Goal: Task Accomplishment & Management: Manage account settings

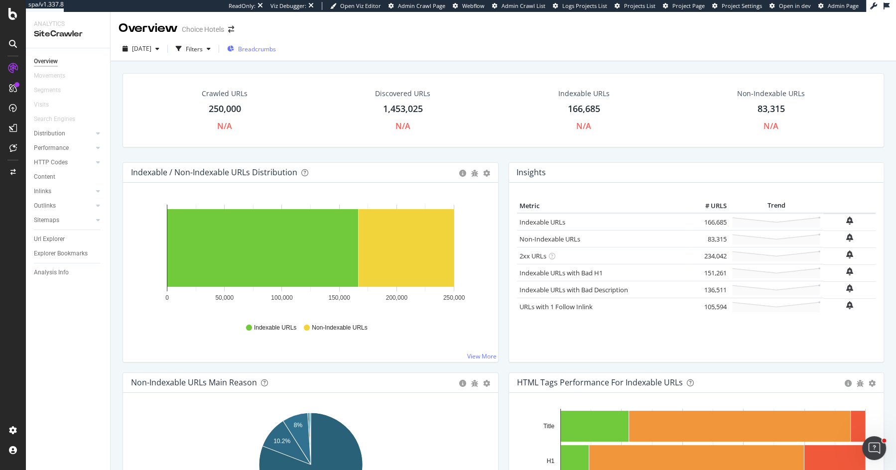
click at [265, 45] on span "Breadcrumbs" at bounding box center [257, 49] width 38 height 8
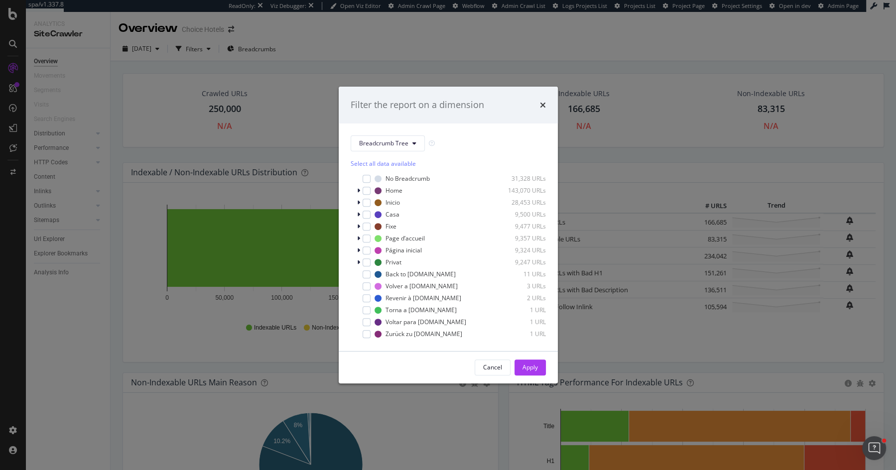
click at [180, 352] on div "Filter the report on a dimension Breadcrumb Tree Select all data available No B…" at bounding box center [448, 235] width 896 height 470
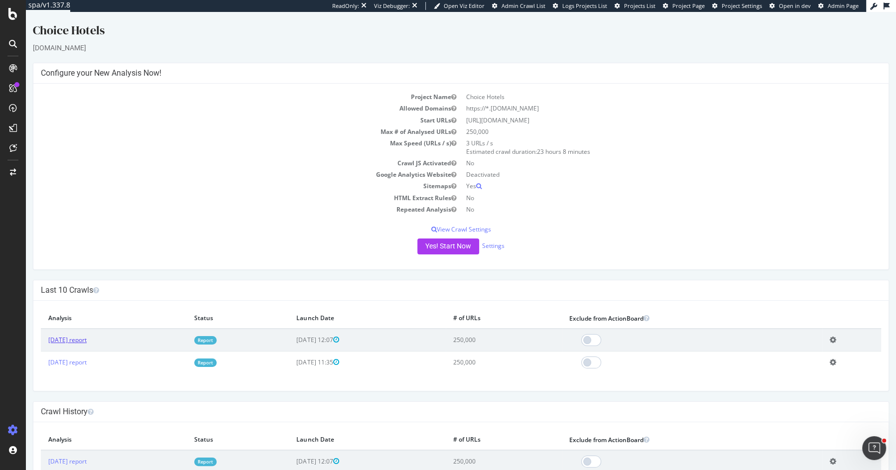
click at [72, 338] on link "[DATE] report" at bounding box center [67, 340] width 38 height 8
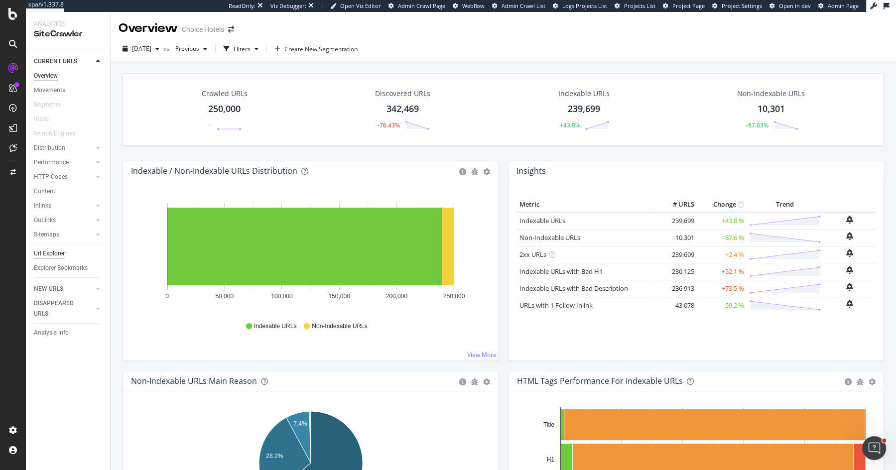
click at [53, 248] on div "Url Explorer" at bounding box center [49, 253] width 31 height 10
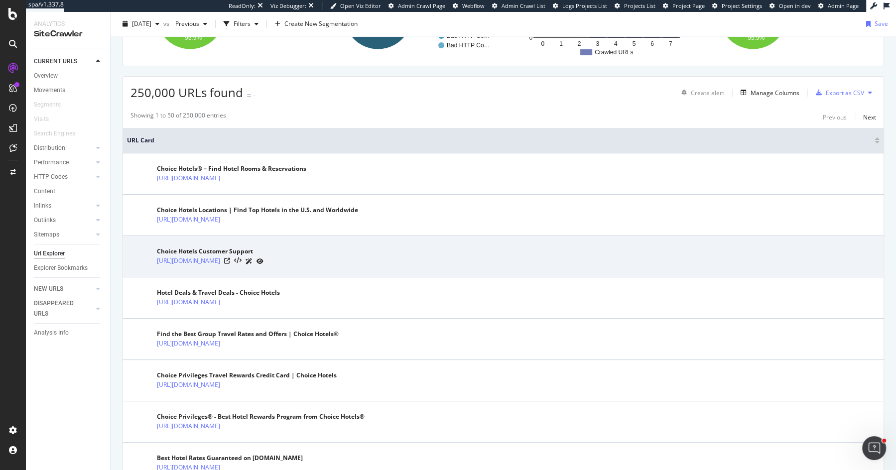
scroll to position [136, 0]
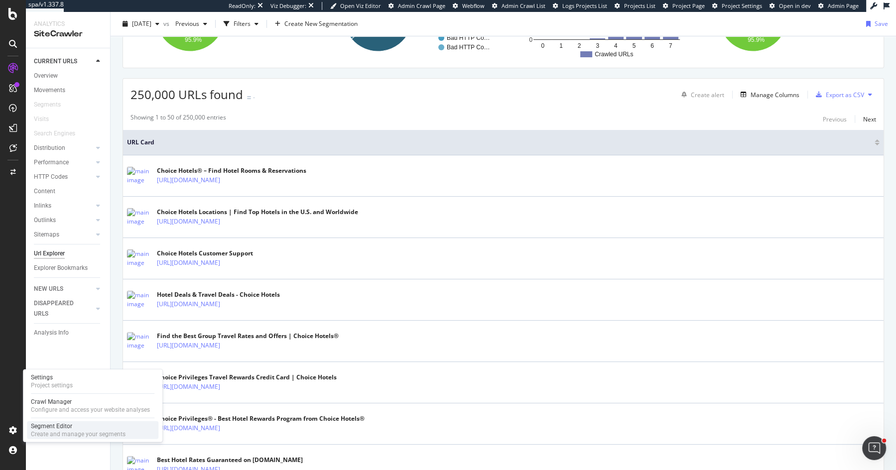
click at [68, 429] on div "Segment Editor" at bounding box center [78, 426] width 95 height 8
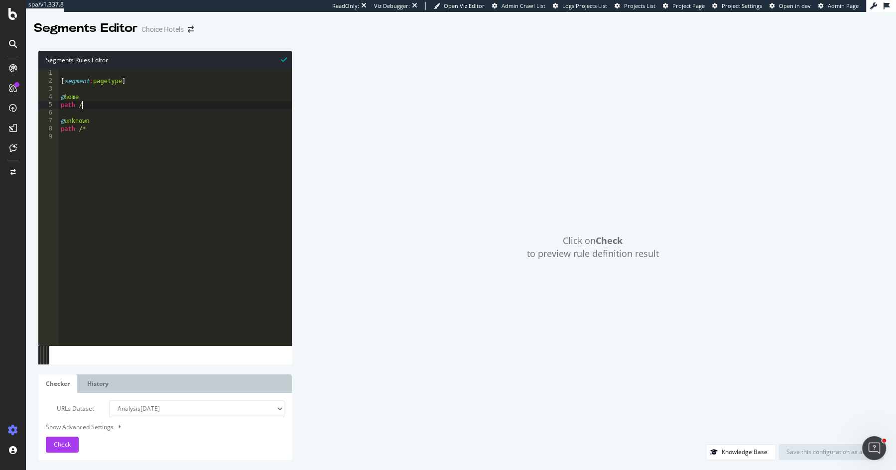
click at [178, 106] on div "[ segment : pagetype ] @ home path / @ unknown path /*" at bounding box center [175, 215] width 233 height 292
type textarea "path /"
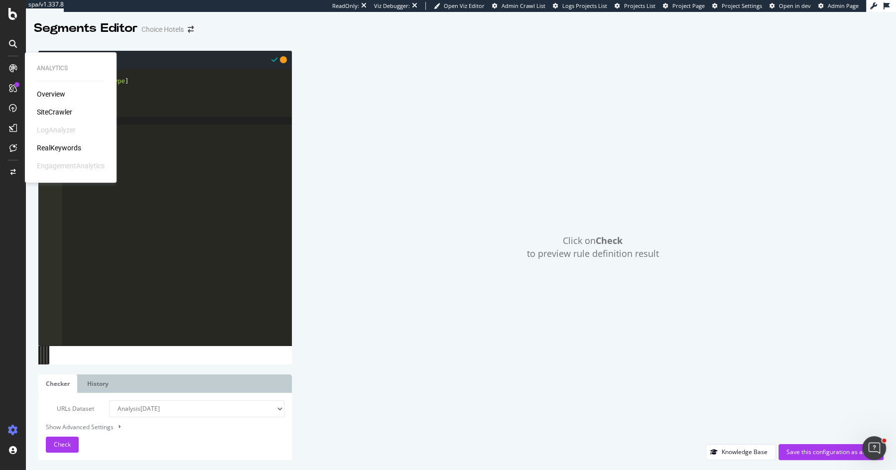
click at [40, 109] on div "SiteCrawler" at bounding box center [54, 112] width 35 height 10
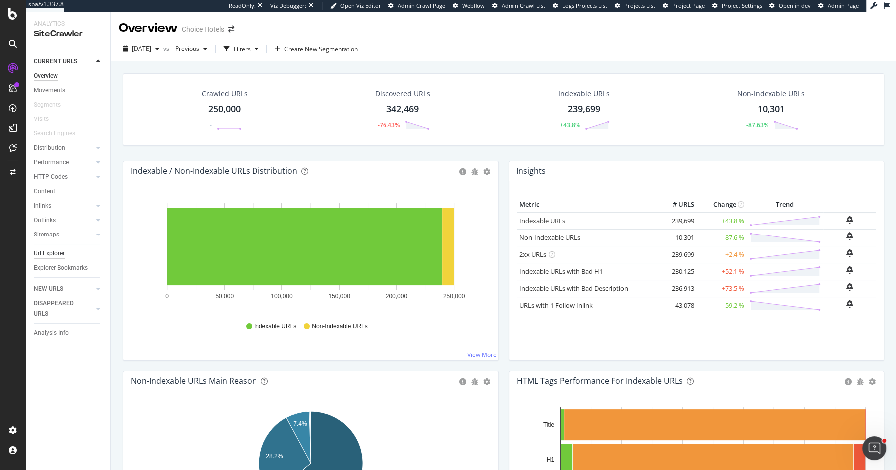
click at [55, 252] on div "Url Explorer" at bounding box center [49, 253] width 31 height 10
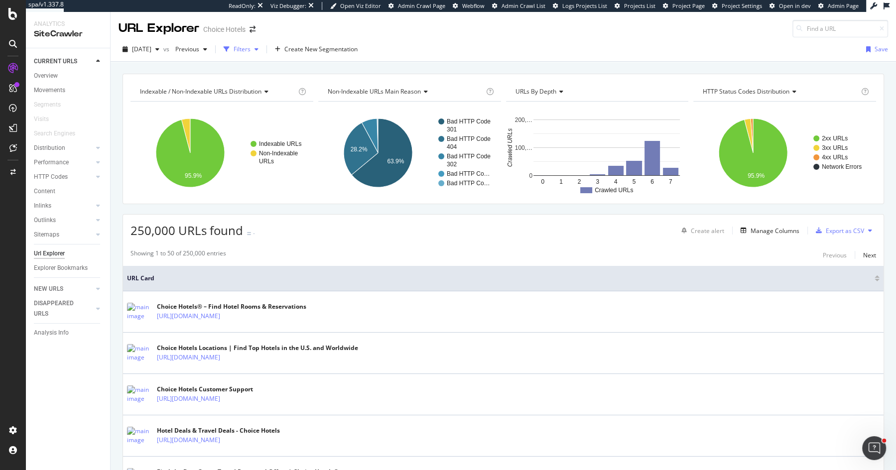
click at [250, 47] on div "Filters" at bounding box center [242, 49] width 17 height 8
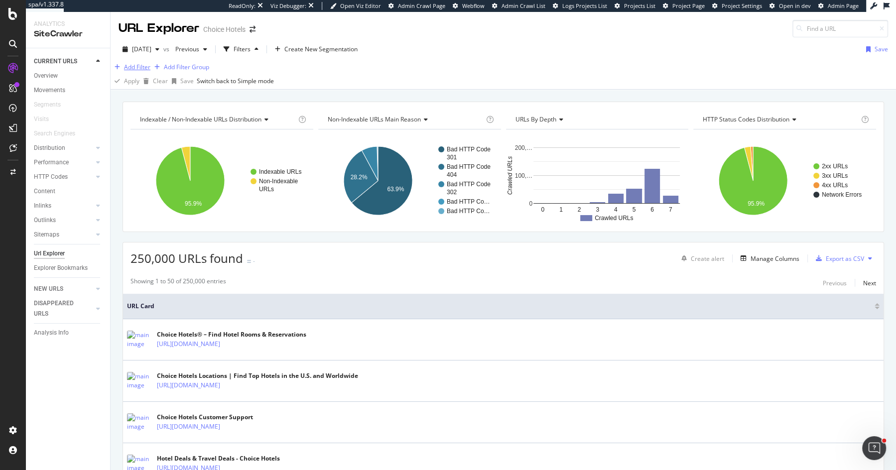
click at [146, 71] on div "Add Filter" at bounding box center [137, 67] width 26 height 8
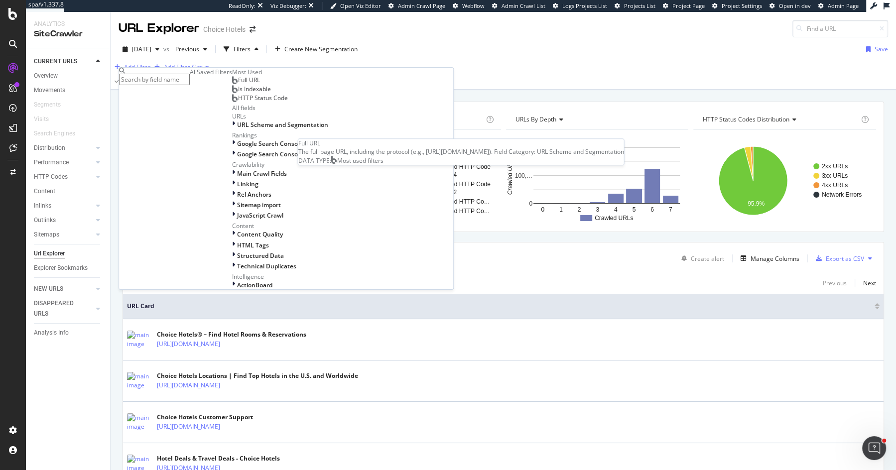
click at [238, 84] on span "Full URL" at bounding box center [249, 80] width 22 height 8
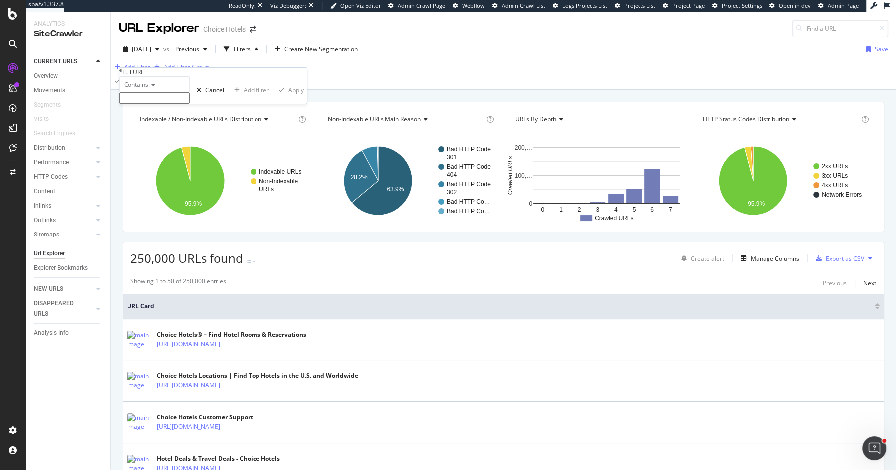
click at [152, 92] on div "Contains" at bounding box center [154, 84] width 71 height 16
click at [163, 186] on span "Matches regex" at bounding box center [142, 181] width 41 height 8
click at [190, 104] on input "text" at bounding box center [154, 97] width 71 height 11
paste input "^https?://(?:www\.)?choicehotels\.com/[a-z-]+/[a-z-]+/[a-z-]+/[a-z]{2}\d{3}/?$"
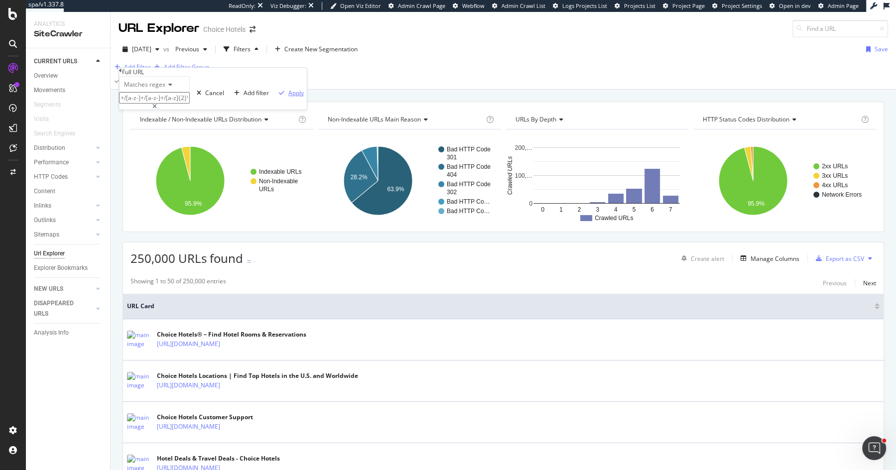
type input "^https?://(?:www\.)?choicehotels\.com/[a-z-]+/[a-z-]+/[a-z-]+/[a-z]{2}\d{3}/?$"
click at [288, 97] on div "Apply" at bounding box center [295, 93] width 15 height 8
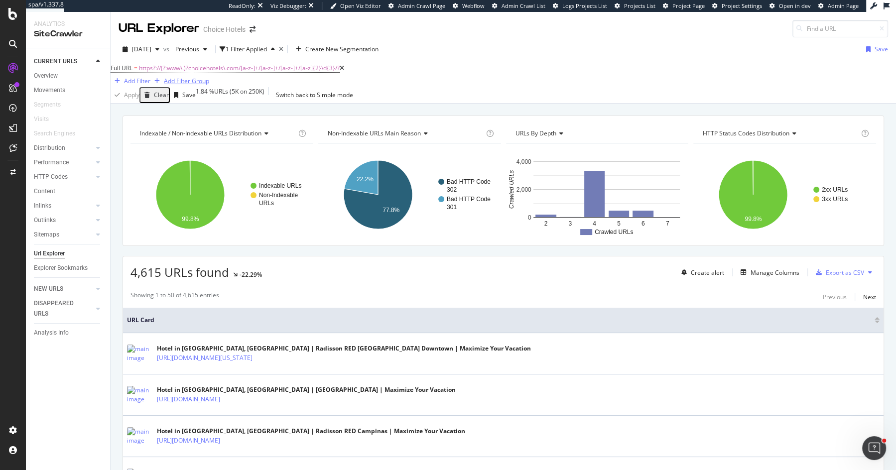
click at [209, 78] on div "Add Filter Group" at bounding box center [186, 81] width 45 height 8
click at [150, 77] on div "Add Filter" at bounding box center [137, 81] width 26 height 8
click at [454, 60] on div "2025 Jul. 30th vs Previous 1 Filter Applied Create New Segmentation Save" at bounding box center [503, 51] width 785 height 20
click at [209, 77] on div "Add Filter Group" at bounding box center [186, 81] width 45 height 8
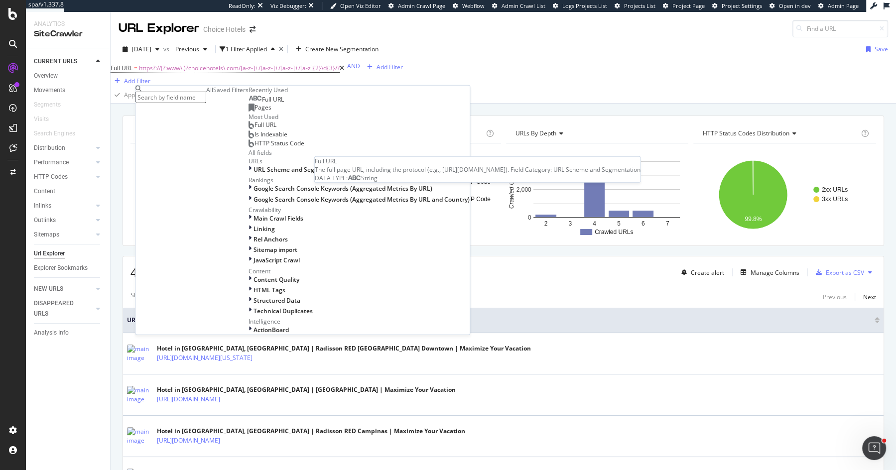
click at [248, 104] on div "Full URL" at bounding box center [265, 100] width 35 height 8
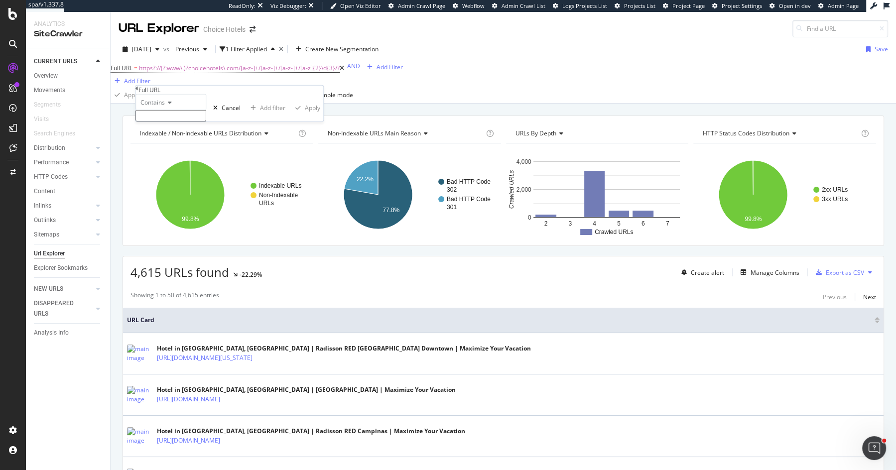
click at [172, 110] on div "Contains" at bounding box center [170, 102] width 71 height 16
click at [181, 205] on div "Matches regex" at bounding box center [171, 199] width 70 height 10
click at [206, 121] on input "text" at bounding box center [170, 115] width 71 height 11
paste input "^https?://(?:www\.)?choicehotels\.com/[a-z-]+/[a-z-]+/[a-z-]+/[a-z]{2}\d{3}/?$"
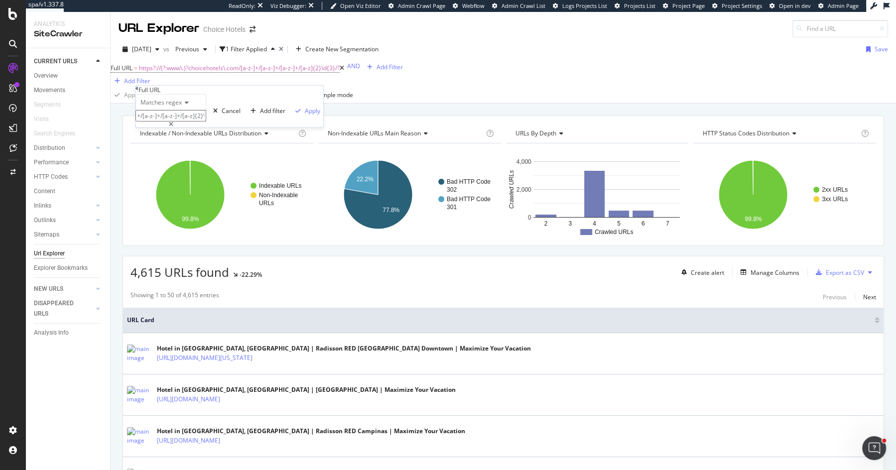
click at [206, 121] on input "^https?://(?:www\.)?choicehotels\.com/[a-z-]+/[a-z-]+/[a-z-]+/[a-z]{2}\d{3}/?$" at bounding box center [170, 115] width 71 height 11
type input "^https?://(?:www\.)?choicehotels\.com/[a-z-]+/[a-z-]+/[a-z-]+/[a-z]{3}\d{2}/?$"
click at [305, 115] on div "Apply" at bounding box center [312, 111] width 15 height 8
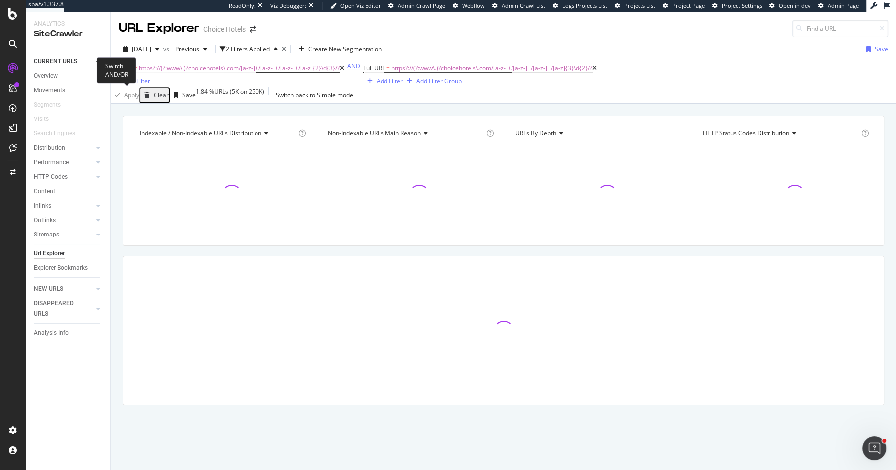
click at [347, 70] on div "AND" at bounding box center [353, 66] width 13 height 8
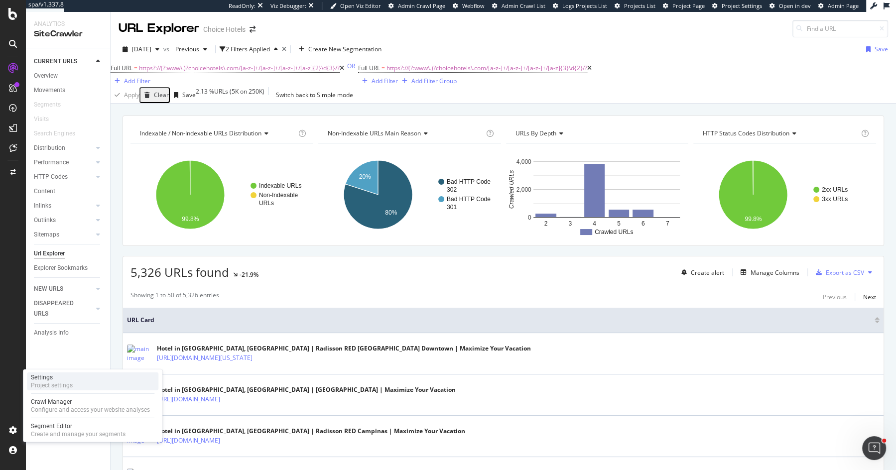
click at [68, 384] on div "Project settings" at bounding box center [52, 385] width 42 height 8
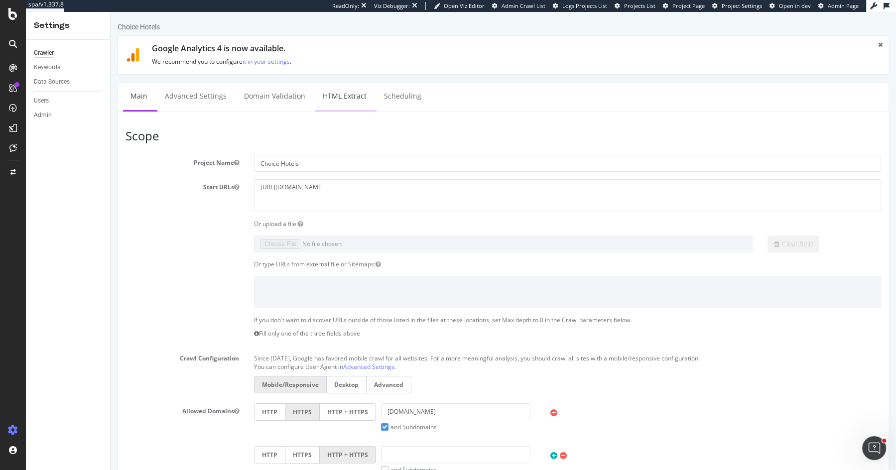
click at [329, 91] on link "HTML Extract" at bounding box center [344, 96] width 59 height 27
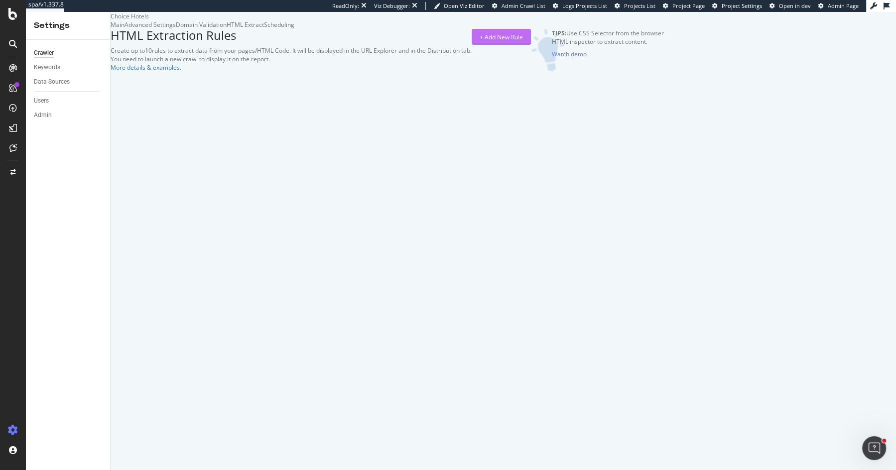
click at [523, 41] on div "+ Add New Rule" at bounding box center [500, 37] width 43 height 8
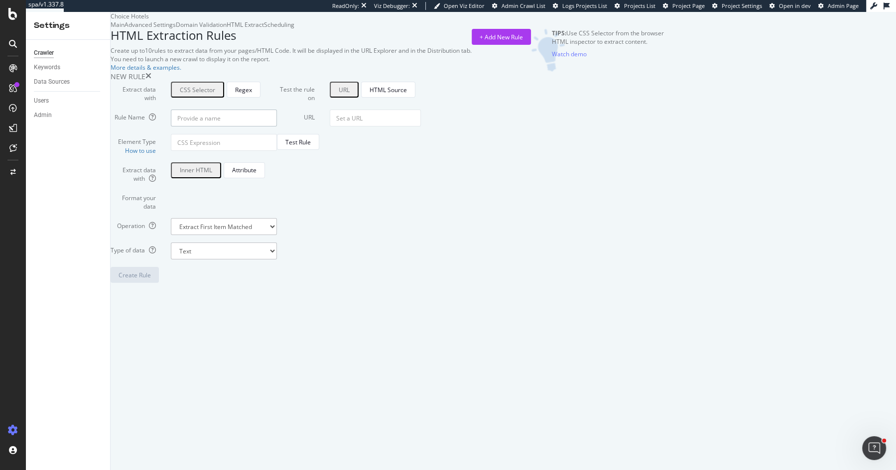
click at [277, 126] on input "Rule Name" at bounding box center [224, 118] width 106 height 17
type input "Hotel Detail Page"
click at [277, 151] on input "Element Type How to use" at bounding box center [224, 142] width 106 height 17
paste input "#property-summary > section.property-breadcrumbs.container > div > ul > li:nth-…"
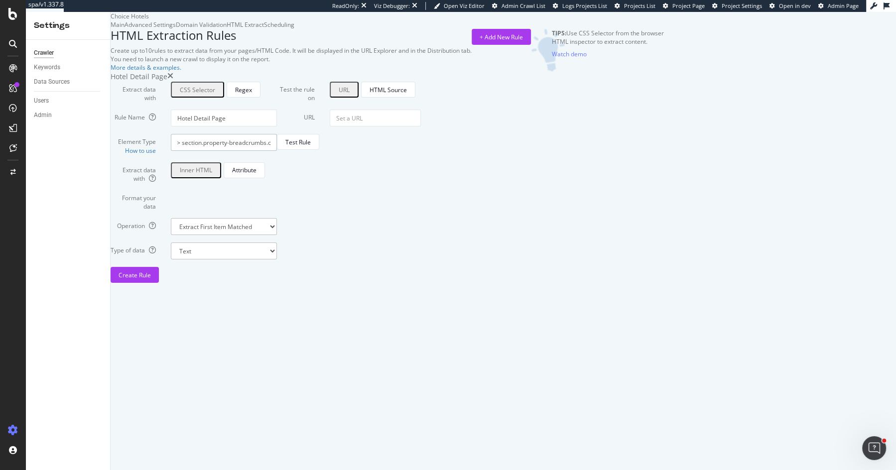
type input "#property-summary > section.property-breadcrumbs.container > div > ul > li:nth-…"
click at [421, 126] on input "URL" at bounding box center [375, 118] width 91 height 17
paste input "https://www.choicehotels.com/dominican-republic/juan-dolio-beach/ascend-hotels/…"
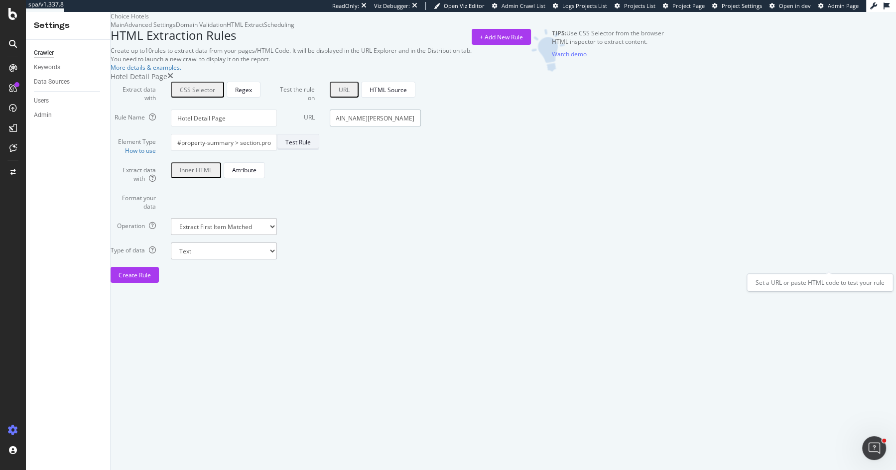
type input "https://www.choicehotels.com/dominican-republic/juan-dolio-beach/ascend-hotels/…"
click at [311, 146] on div "Test Rule" at bounding box center [297, 142] width 25 height 8
click at [277, 259] on select "Text Integer number Floating point number Date" at bounding box center [224, 250] width 106 height 17
click at [256, 174] on div "Attribute" at bounding box center [244, 170] width 24 height 8
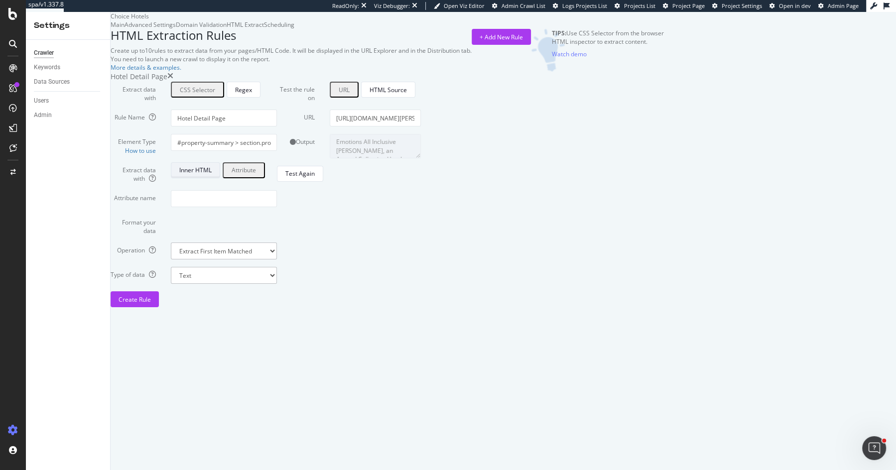
click at [212, 177] on div "Inner HTML" at bounding box center [195, 170] width 32 height 14
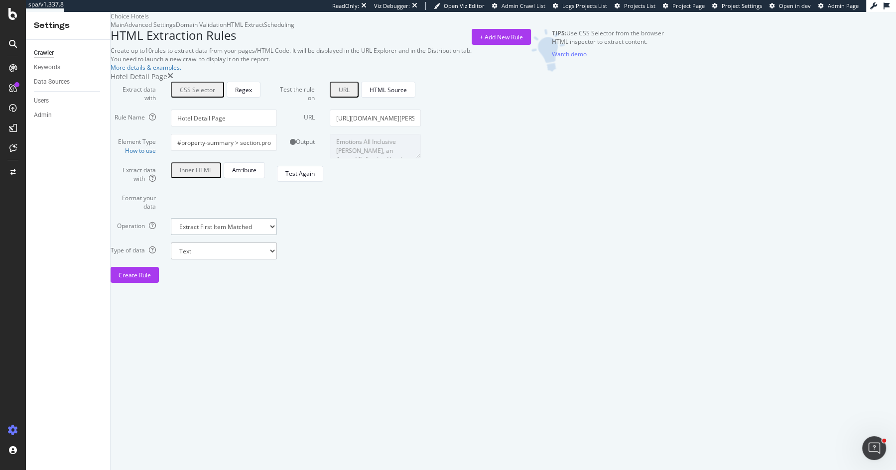
click at [277, 235] on select "Extract First Item Matched Extract First 3 Items Matched Count Number of Occure…" at bounding box center [224, 226] width 106 height 17
select select "exist"
click at [273, 235] on select "Extract First Item Matched Extract First 3 Items Matched Count Number of Occure…" at bounding box center [224, 226] width 106 height 17
click at [151, 279] on div "Create Rule" at bounding box center [134, 275] width 32 height 8
click at [311, 146] on div "Test Rule" at bounding box center [297, 142] width 25 height 8
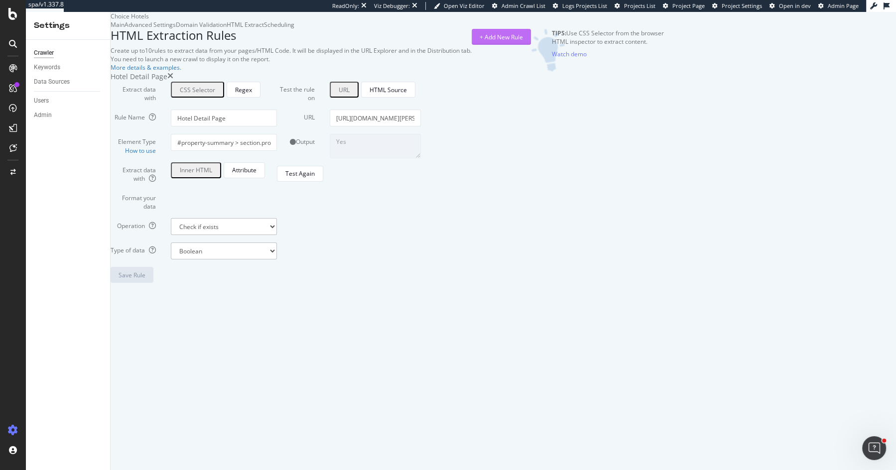
click at [523, 44] on div "+ Add New Rule" at bounding box center [500, 36] width 43 height 15
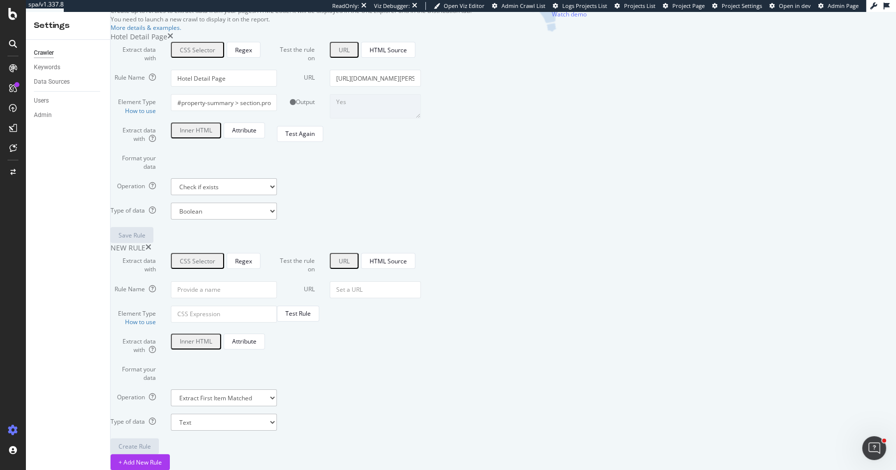
scroll to position [225, 0]
click at [421, 87] on input "URL" at bounding box center [375, 78] width 91 height 17
click at [277, 111] on input "Element Type How to use" at bounding box center [224, 102] width 106 height 17
paste input "#root > main > div.search-page-header-and-controls.make-sticky > div > div:nth-…"
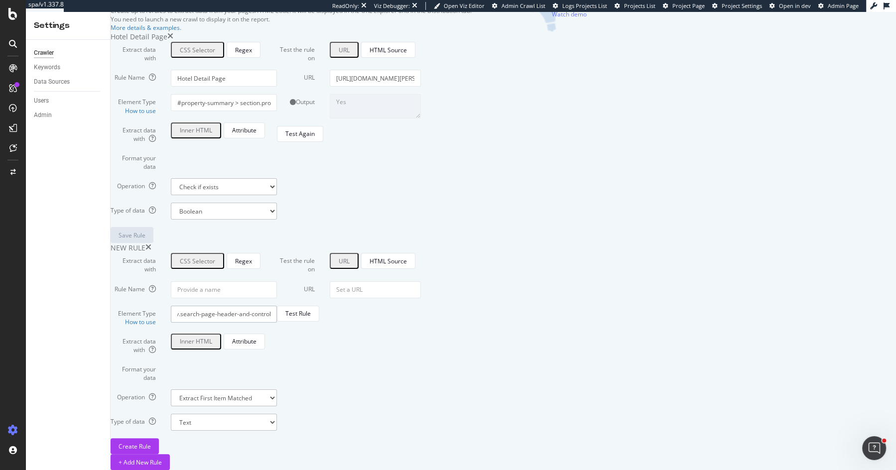
type input "#root > main > div.search-page-header-and-controls.make-sticky > div > div:nth-…"
click at [277, 87] on input "Rule Name" at bounding box center [224, 78] width 106 height 17
type input "Hotel Listings Page"
click at [277, 220] on select "Text Integer number Floating point number Date" at bounding box center [224, 211] width 106 height 17
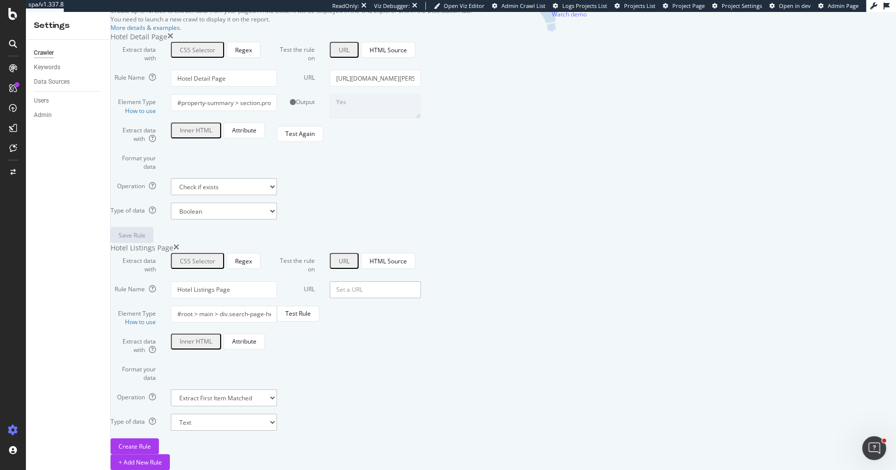
click at [421, 87] on input "URL" at bounding box center [375, 78] width 91 height 17
paste input "https://www.choicehotels.com/dominican-republic/juan-dolio-beach/ascend-hotels?…"
type input "https://www.choicehotels.com/dominican-republic/juan-dolio-beach/ascend-hotels?…"
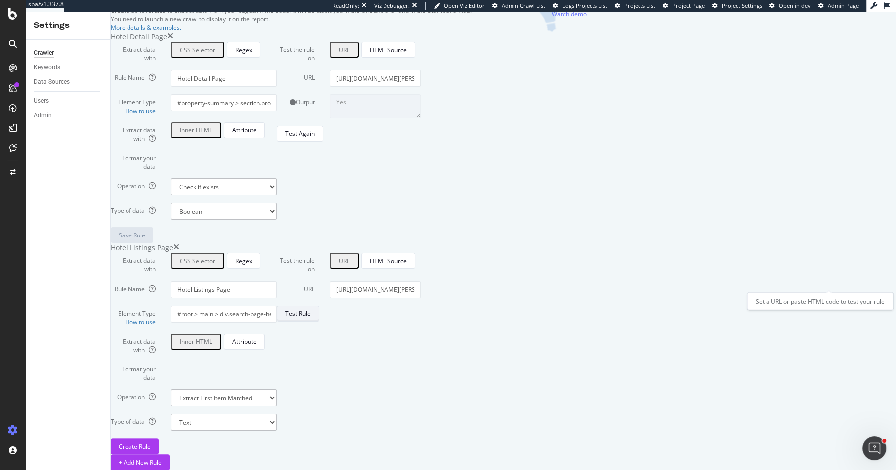
click at [311, 309] on div "Test Rule" at bounding box center [297, 313] width 25 height 8
click at [277, 195] on select "Extract First Item Matched Extract First 3 Items Matched Count Number of Occure…" at bounding box center [224, 186] width 106 height 17
select select "exist"
click at [273, 195] on select "Extract First Item Matched Extract First 3 Items Matched Count Number of Occure…" at bounding box center [224, 186] width 106 height 17
drag, startPoint x: 472, startPoint y: 400, endPoint x: 579, endPoint y: 367, distance: 111.5
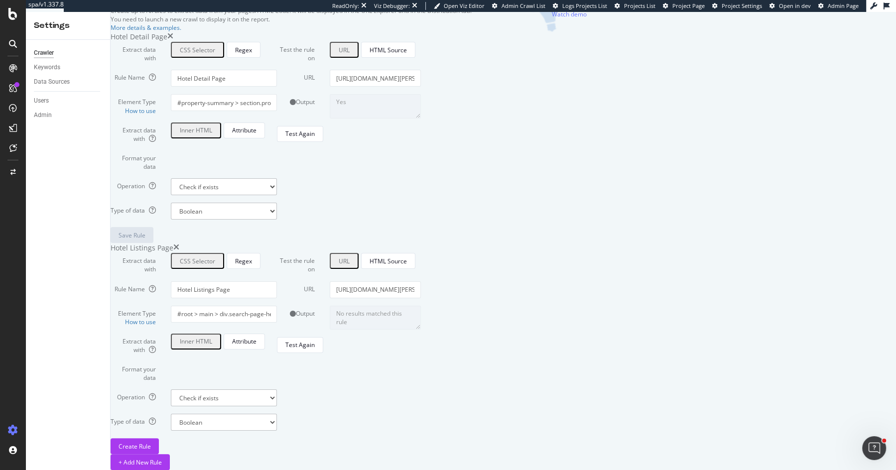
click at [579, 367] on div "Extract data with CSS Selector Regex Rule Name Hotel Listings Page Element Type…" at bounding box center [387, 353] width 553 height 201
click at [315, 349] on div "Test Again" at bounding box center [299, 345] width 29 height 8
click at [421, 87] on input "https://www.choicehotels.com/dominican-republic/juan-dolio-beach/ascend-hotels?…" at bounding box center [375, 78] width 91 height 17
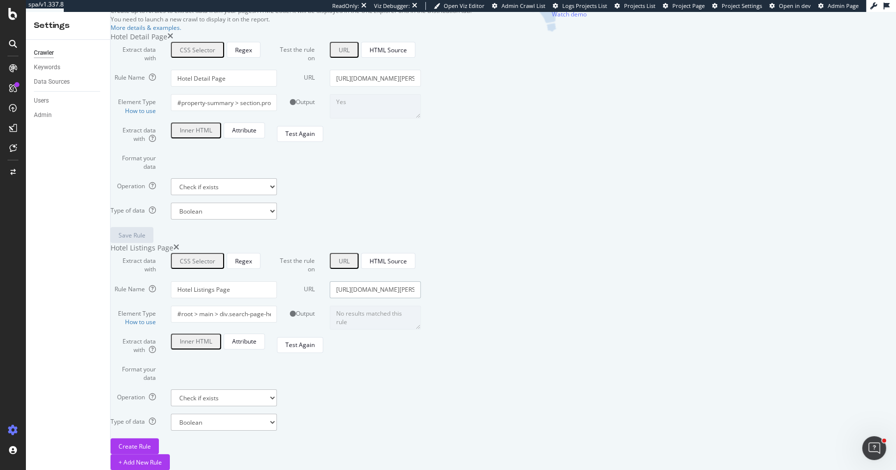
click at [421, 87] on input "https://www.choicehotels.com/dominican-republic/juan-dolio-beach/ascend-hotels?…" at bounding box center [375, 78] width 91 height 17
click at [277, 111] on input "#root > main > div.search-page-header-and-controls.make-sticky > div > div:nth-…" at bounding box center [224, 102] width 106 height 17
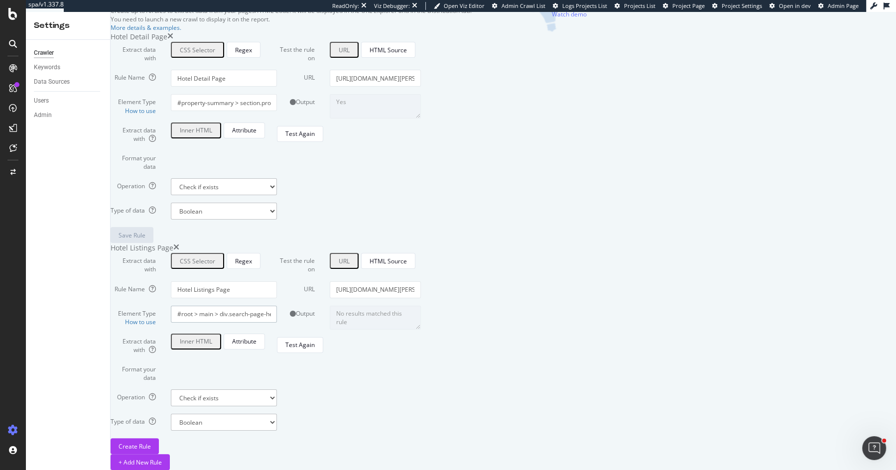
click at [277, 111] on input "#root > main > div.search-page-header-and-controls.make-sticky > div > div:nth-…" at bounding box center [224, 102] width 106 height 17
paste input "#dropdown-sort > div"
click at [277, 111] on input "#dropdown-sort > div" at bounding box center [224, 102] width 106 height 17
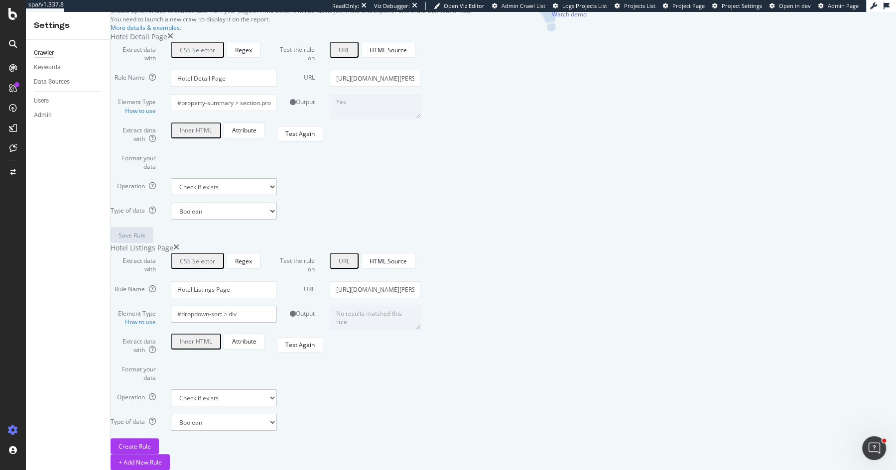
paste input "> label"
type input "#dropdown-sort > div > label"
click at [315, 349] on div "Test Again" at bounding box center [299, 345] width 29 height 8
click at [421, 87] on input "https://www.choicehotels.com/dominican-republic/juan-dolio-beach/ascend-hotels?…" at bounding box center [375, 78] width 91 height 17
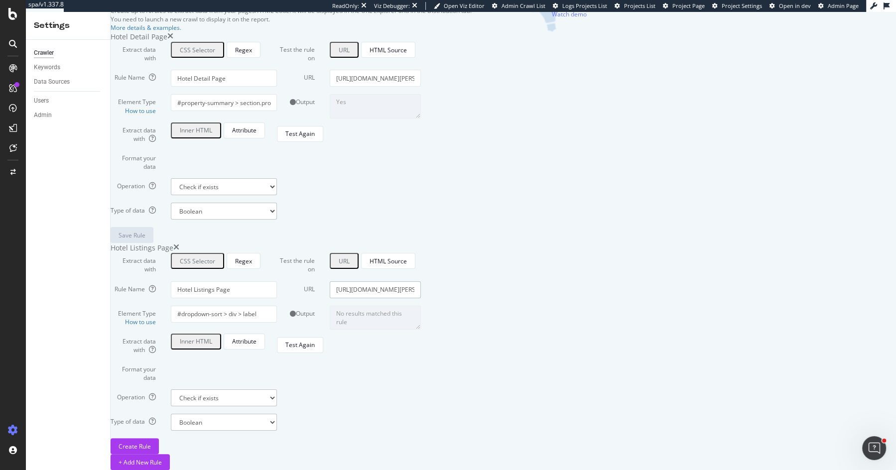
click at [421, 87] on input "https://www.choicehotels.com/dominican-republic/juan-dolio-beach/ascend-hotels?…" at bounding box center [375, 78] width 91 height 17
paste input "/do012"
type input "https://www.choicehotels.com/dominican-republic/juan-dolio-beach/ascend-hotels/…"
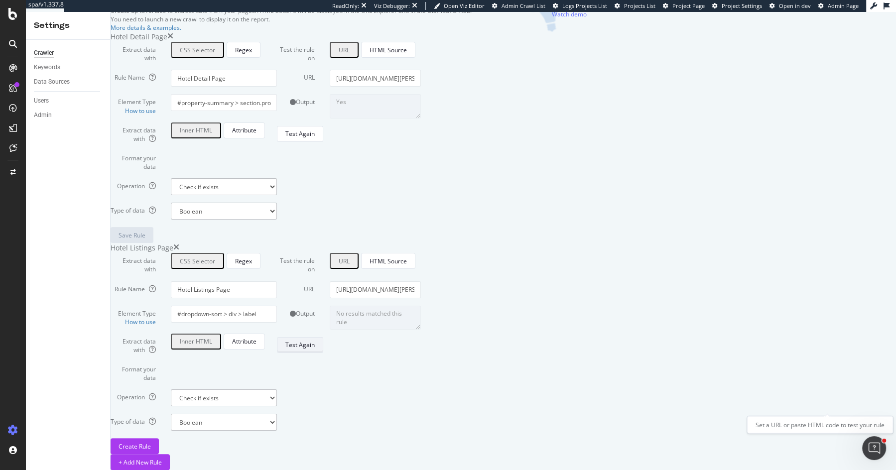
click at [315, 349] on div "Test Again" at bounding box center [299, 345] width 29 height 8
drag, startPoint x: 790, startPoint y: 258, endPoint x: 895, endPoint y: 262, distance: 105.1
click at [664, 262] on div "Choice Hotels Main Advanced Settings Domain Validation HTML Extract Scheduling …" at bounding box center [387, 241] width 553 height 458
click at [421, 87] on input "https://www.choicehotels.com/dominican-republic/juan-dolio-beach/ascend-hotels/…" at bounding box center [375, 78] width 91 height 17
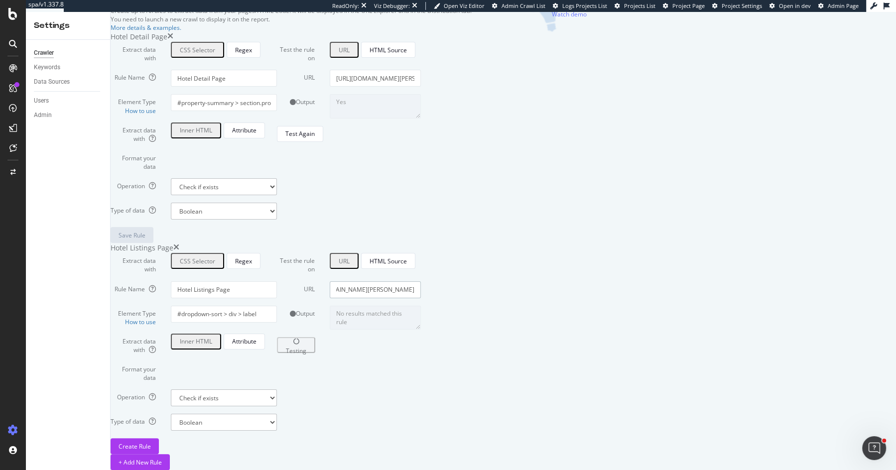
click at [421, 87] on input "https://www.choicehotels.com/dominican-republic/juan-dolio-beach/ascend-hotels/…" at bounding box center [375, 78] width 91 height 17
click at [151, 451] on div "Create Rule" at bounding box center [134, 446] width 32 height 8
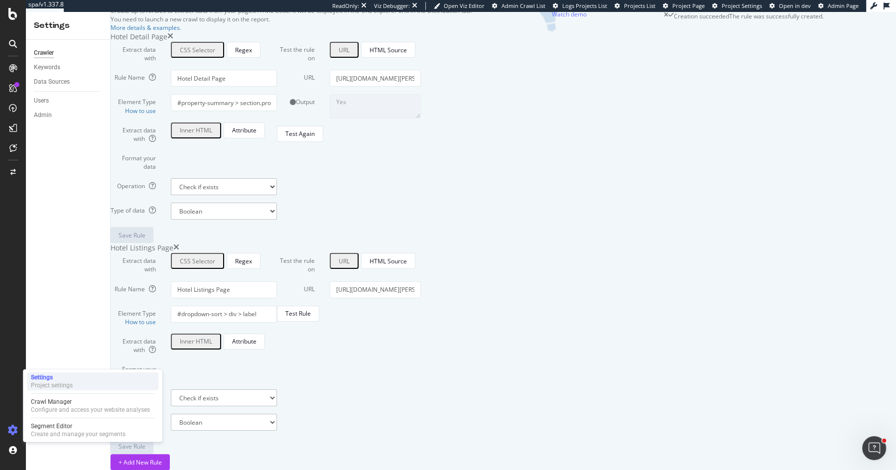
click at [69, 384] on div "Project settings" at bounding box center [52, 385] width 42 height 8
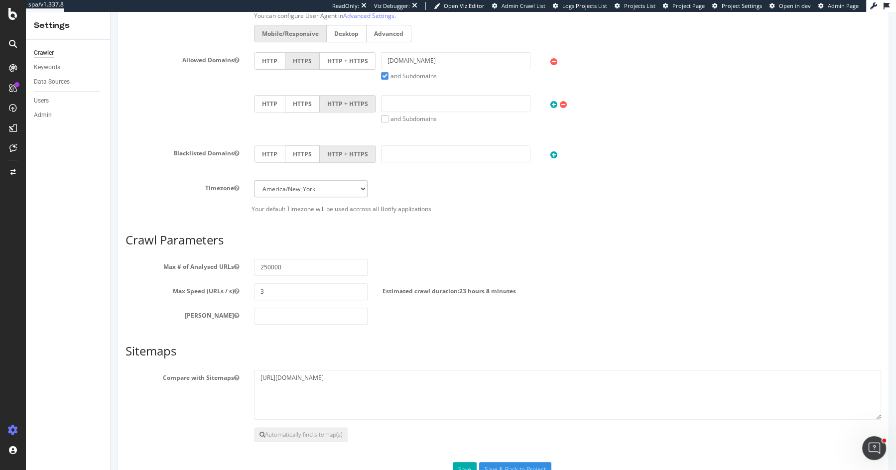
scroll to position [379, 0]
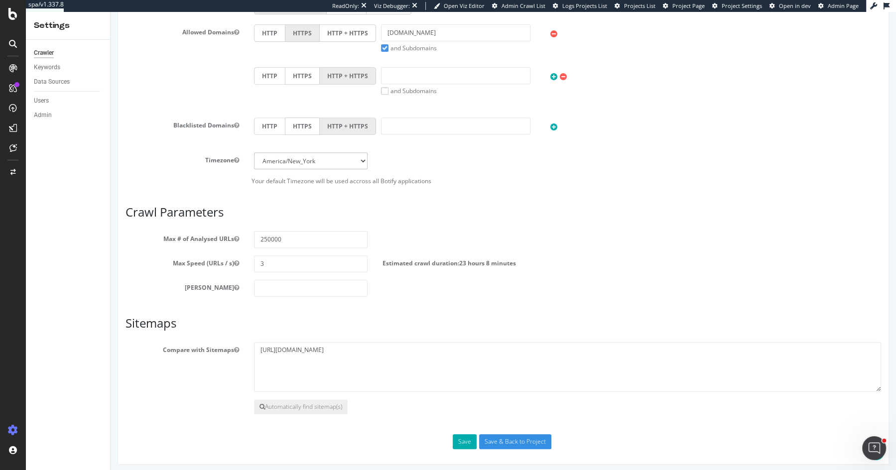
click at [287, 270] on section "Max # of Analysed URLs 250000 Max Speed (URLs / s) 3 Estimated crawl duration: …" at bounding box center [502, 264] width 755 height 66
click at [287, 264] on input "3" at bounding box center [311, 263] width 114 height 17
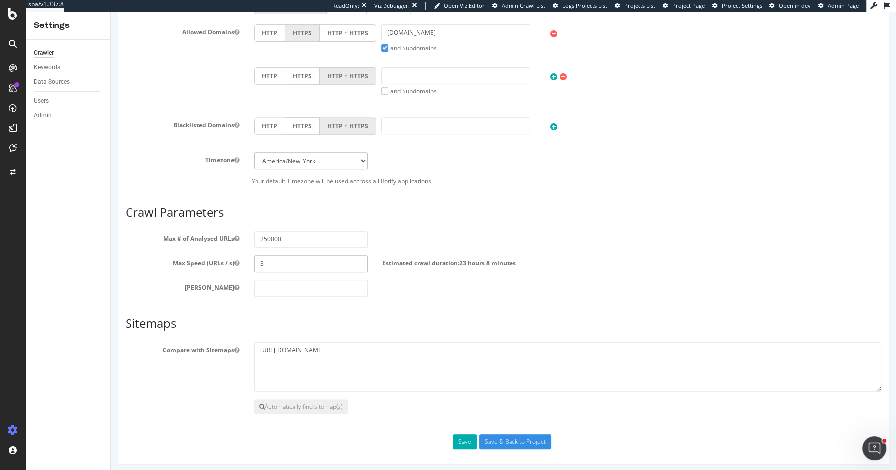
click at [287, 264] on input "3" at bounding box center [311, 263] width 114 height 17
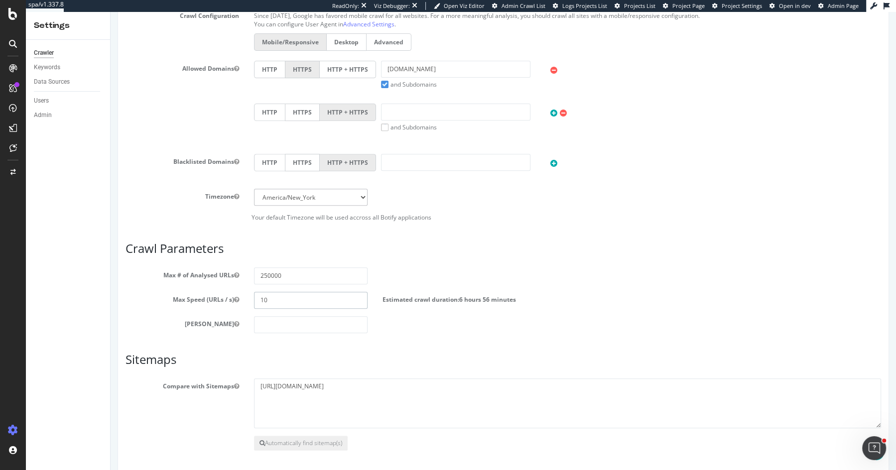
scroll to position [330, 0]
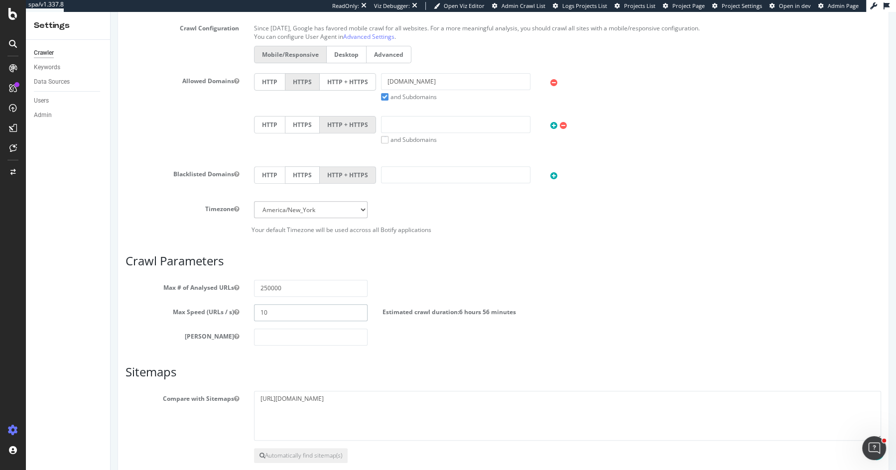
type input "10"
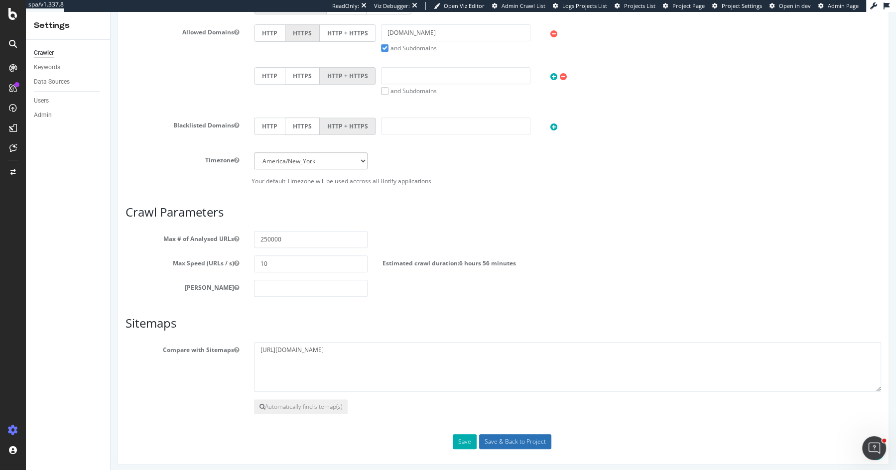
click at [506, 439] on input "Save & Back to Project" at bounding box center [515, 441] width 72 height 15
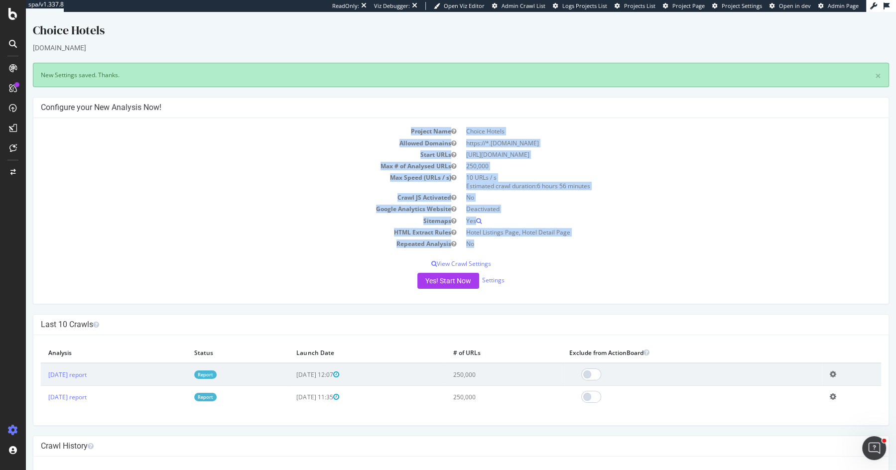
drag, startPoint x: 407, startPoint y: 125, endPoint x: 580, endPoint y: 242, distance: 208.2
click at [580, 242] on tbody "Project Name Choice Hotels Allowed Domains https://*.choicehotels.com Start URL…" at bounding box center [461, 187] width 840 height 124
click at [580, 247] on td "No" at bounding box center [671, 243] width 420 height 11
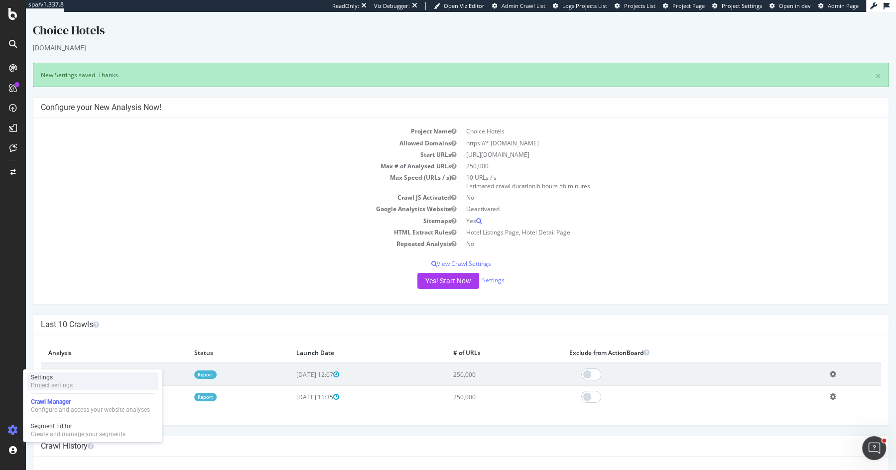
click at [84, 383] on div "Settings Project settings" at bounding box center [92, 381] width 131 height 18
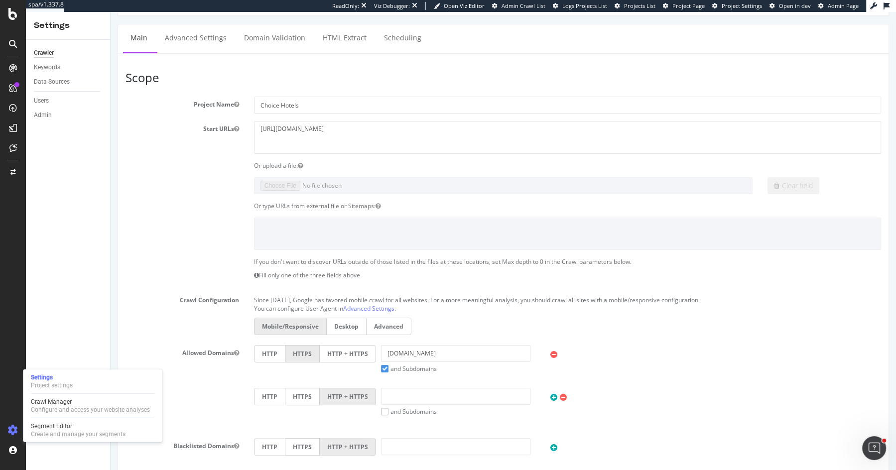
scroll to position [59, 0]
click at [337, 346] on label "HTTP + HTTPS" at bounding box center [348, 353] width 56 height 17
click at [111, 12] on input "HTTP + HTTPS" at bounding box center [111, 12] width 0 height 0
click at [118, 263] on div "If you don't want to discover URLs outside of those listed in the files at thes…" at bounding box center [503, 270] width 770 height 27
click at [205, 32] on link "Advanced Settings" at bounding box center [195, 37] width 77 height 27
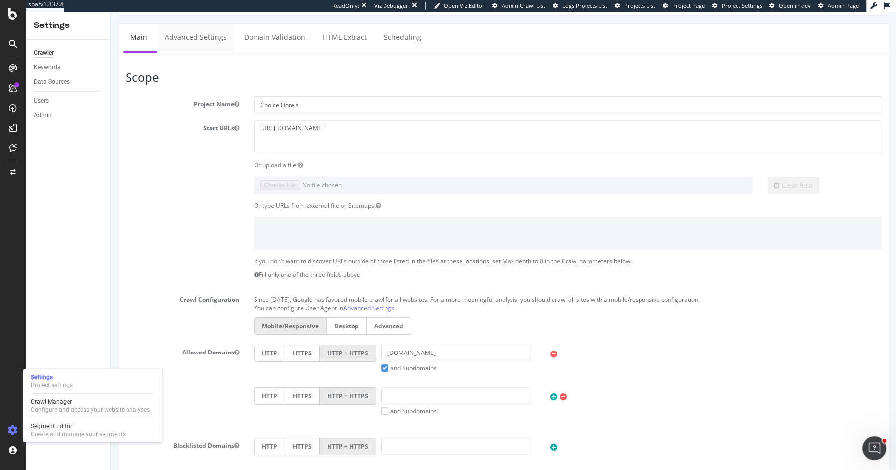
scroll to position [379, 0]
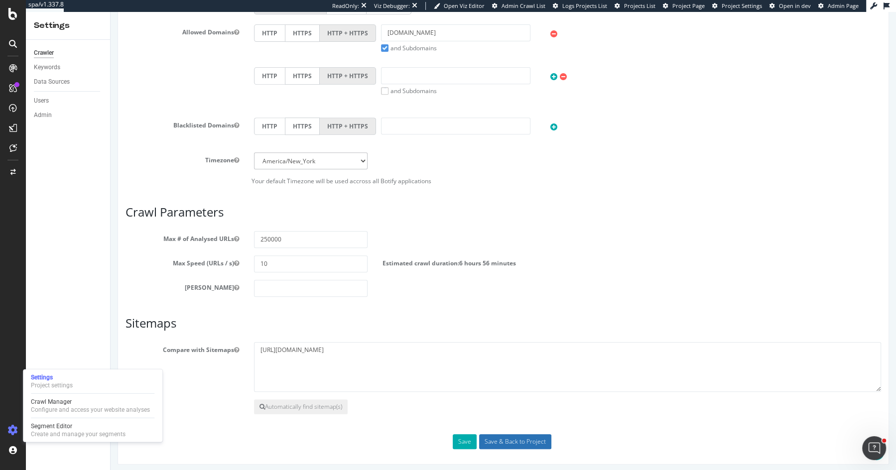
click at [518, 434] on input "Save & Back to Project" at bounding box center [515, 441] width 72 height 15
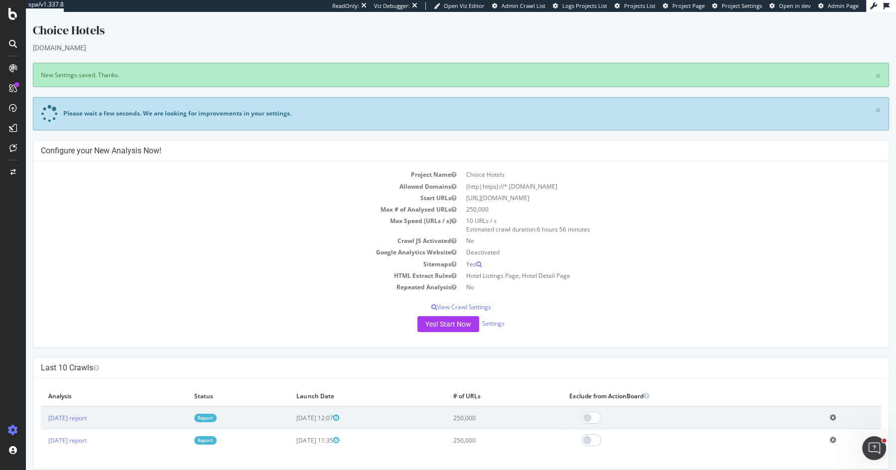
click at [90, 72] on div "× New Settings saved. Thanks." at bounding box center [461, 75] width 856 height 24
click at [100, 76] on div "× New Settings saved. Thanks." at bounding box center [461, 75] width 856 height 24
click at [110, 76] on div "× New Settings saved. Thanks." at bounding box center [461, 75] width 856 height 24
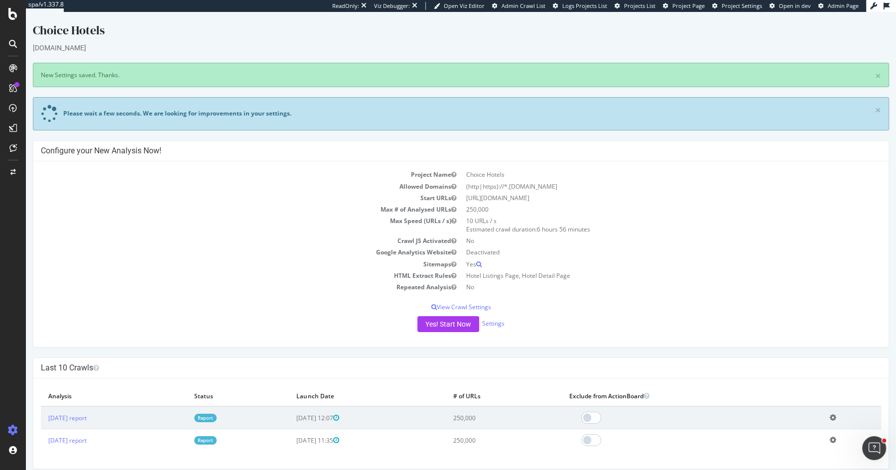
click at [110, 76] on div "× New Settings saved. Thanks." at bounding box center [461, 75] width 856 height 24
click at [125, 77] on div "× New Settings saved. Thanks." at bounding box center [461, 75] width 856 height 24
drag, startPoint x: 125, startPoint y: 77, endPoint x: 40, endPoint y: 77, distance: 85.1
click at [40, 77] on div "× New Settings saved. Thanks." at bounding box center [461, 75] width 856 height 24
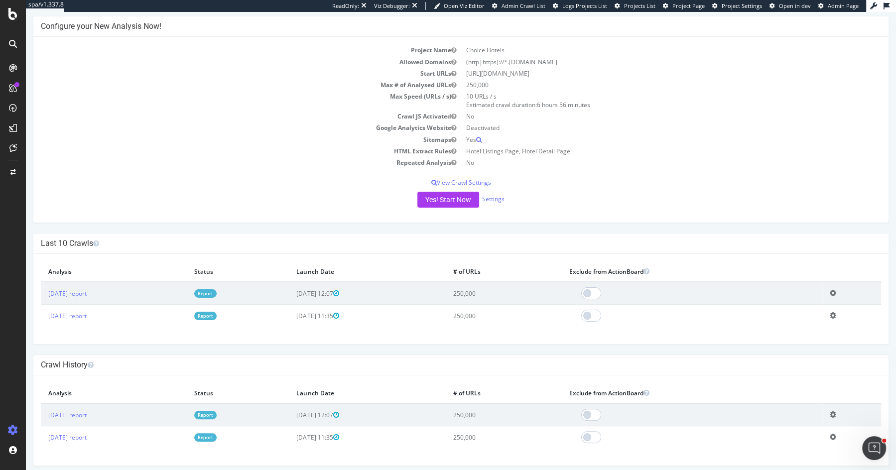
scroll to position [128, 0]
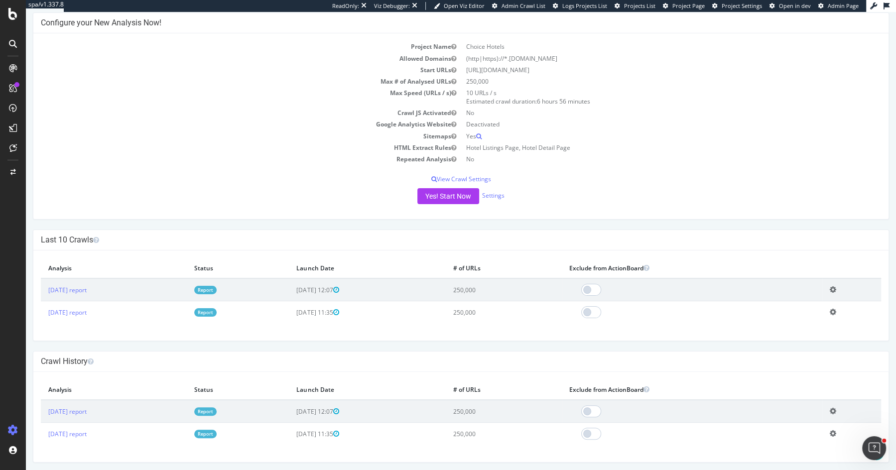
click at [287, 235] on h4 "Last 10 Crawls" at bounding box center [461, 240] width 840 height 10
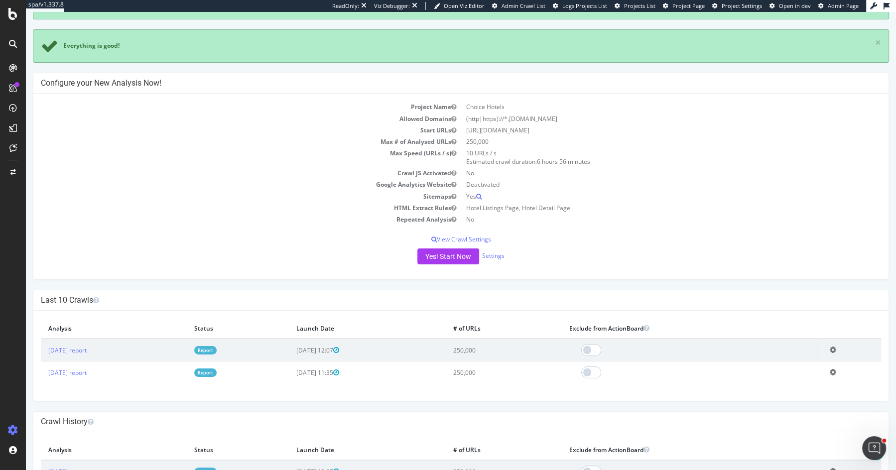
scroll to position [0, 0]
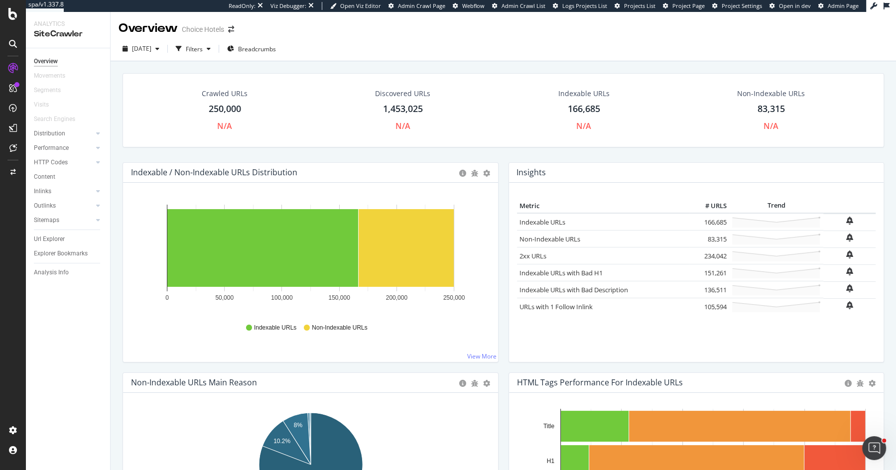
click at [506, 158] on div "Crawled URLs 250,000 N/A Discovered URLs 1,453,025 N/A Indexable URLs 166,685 N…" at bounding box center [502, 117] width 771 height 89
click at [69, 380] on div "Settings" at bounding box center [52, 377] width 42 height 8
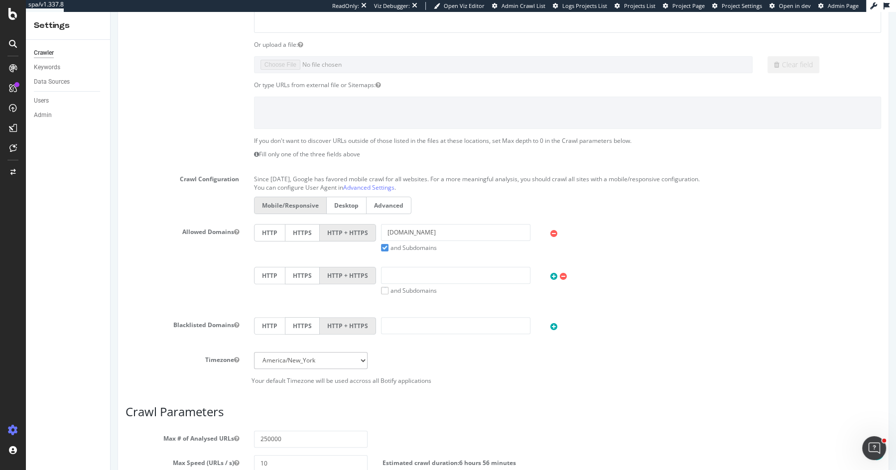
scroll to position [291, 0]
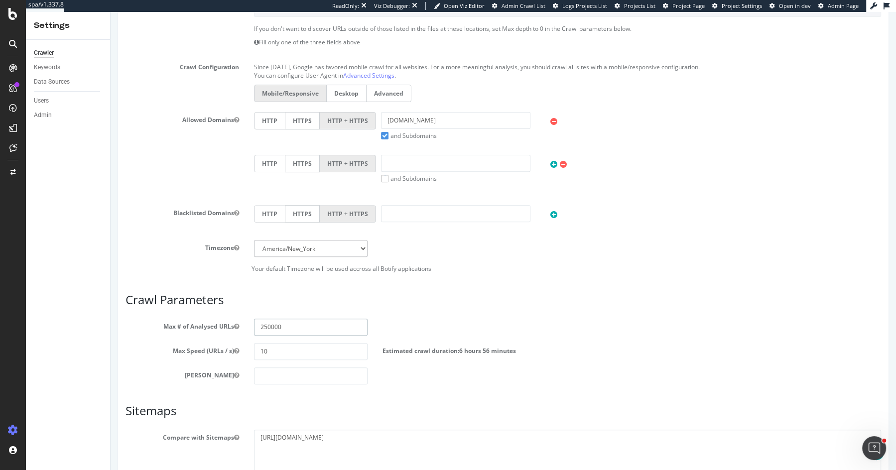
click at [295, 322] on input "250000" at bounding box center [311, 327] width 114 height 17
type input "5"
type input "250000"
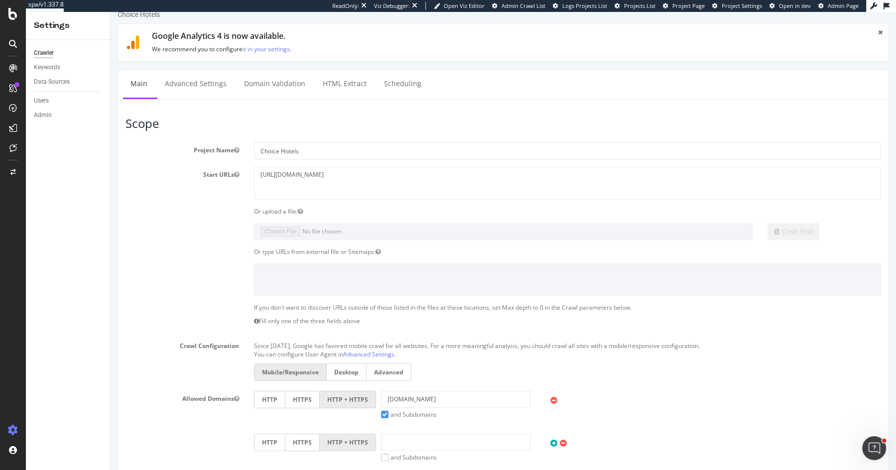
scroll to position [379, 0]
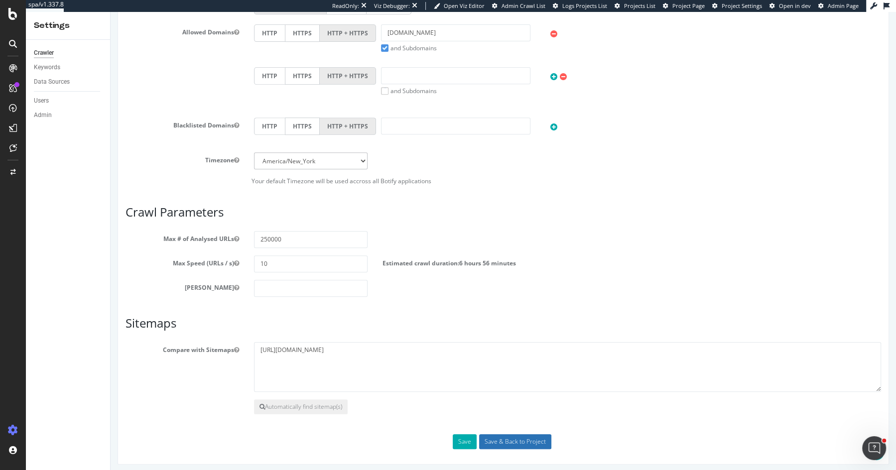
click at [525, 437] on input "Save & Back to Project" at bounding box center [515, 441] width 72 height 15
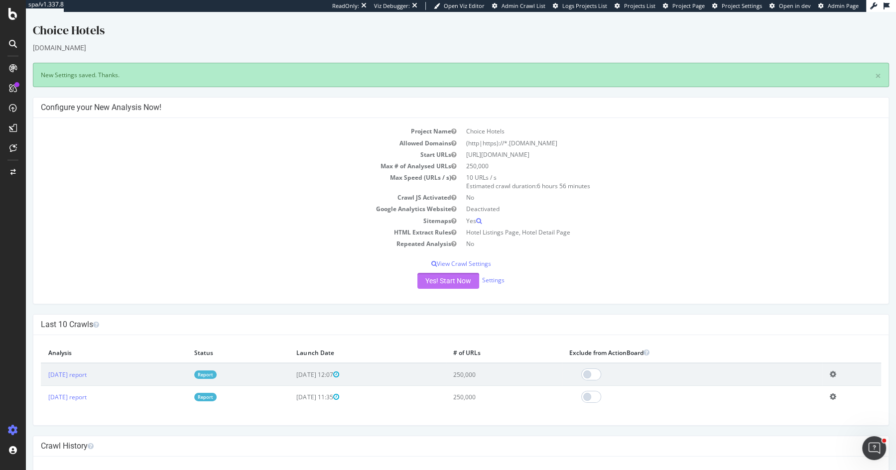
click at [458, 286] on button "Yes! Start Now" at bounding box center [448, 281] width 62 height 16
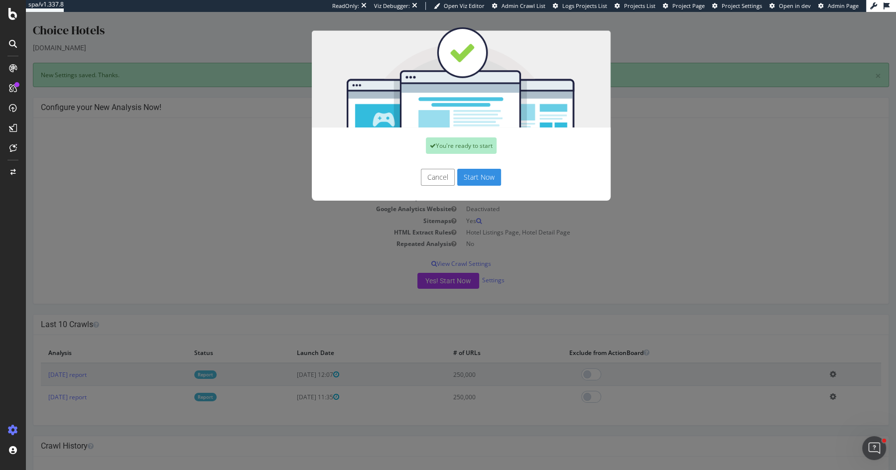
click at [487, 176] on button "Start Now" at bounding box center [479, 177] width 44 height 17
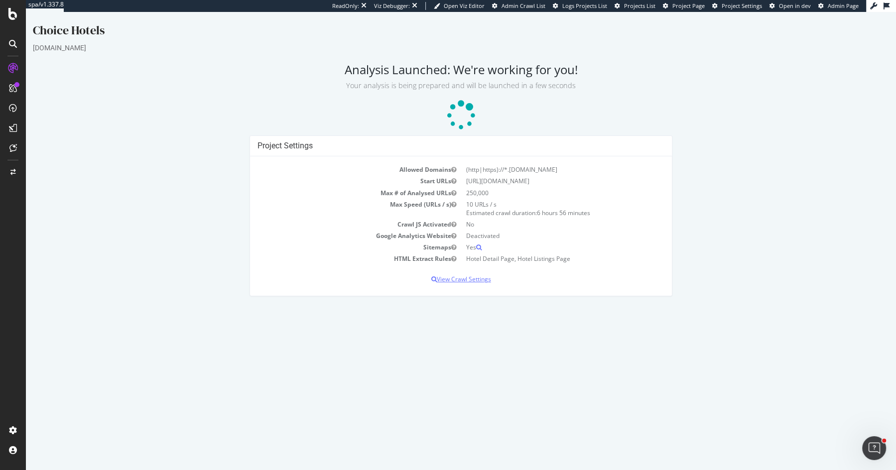
click at [474, 275] on p "View Crawl Settings" at bounding box center [460, 279] width 407 height 8
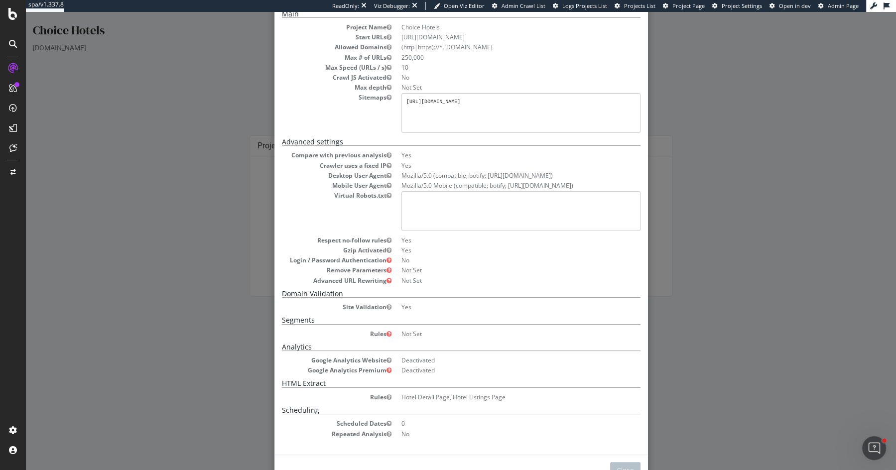
scroll to position [84, 0]
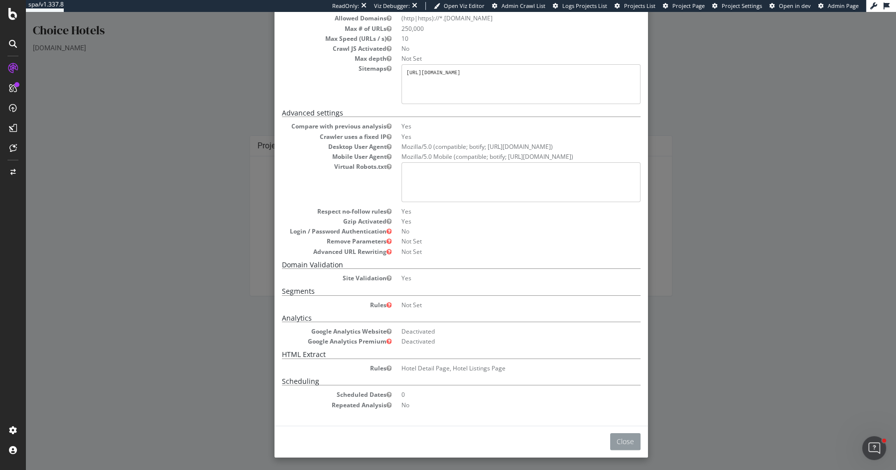
click at [629, 433] on button "Close" at bounding box center [625, 441] width 30 height 17
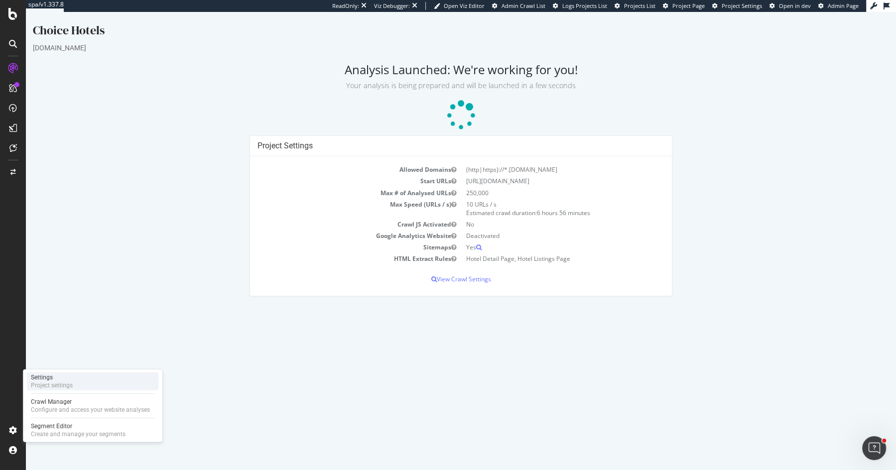
click at [66, 383] on div "Project settings" at bounding box center [52, 385] width 42 height 8
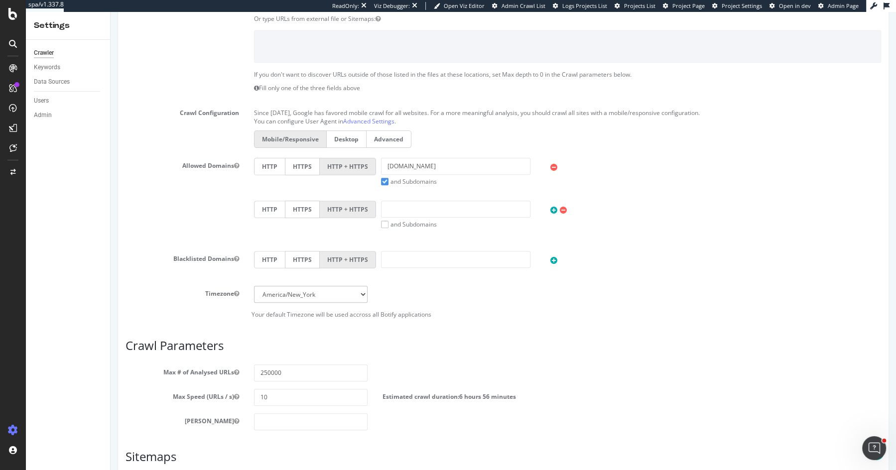
scroll to position [429, 0]
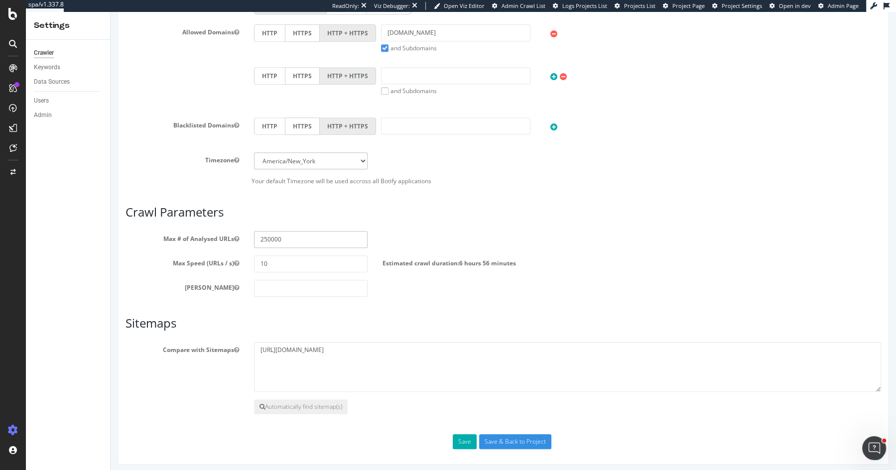
click at [284, 239] on input "250000" at bounding box center [311, 239] width 114 height 17
type input "500000"
click at [511, 434] on input "Save & Back to Project" at bounding box center [515, 441] width 72 height 15
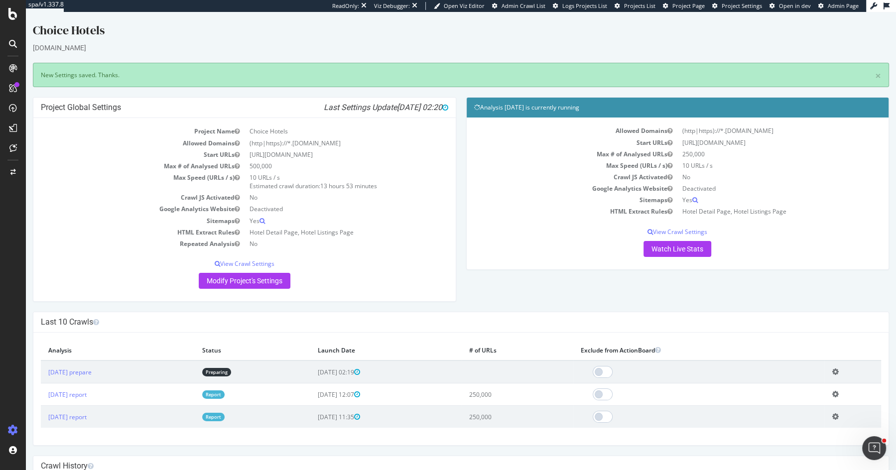
click at [838, 372] on icon at bounding box center [834, 371] width 6 height 7
click at [808, 398] on link "Delete analysis" at bounding box center [798, 399] width 80 height 13
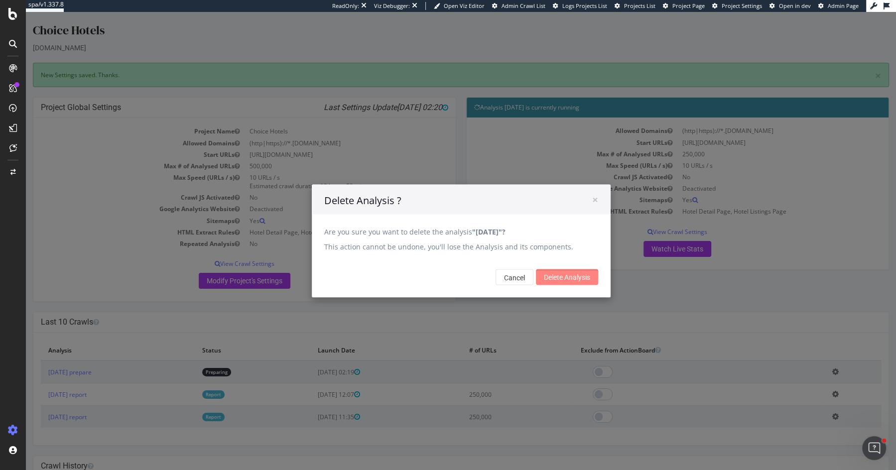
click at [579, 284] on input "Delete Analysis" at bounding box center [567, 277] width 62 height 16
click at [579, 282] on input "Delete Analysis" at bounding box center [567, 277] width 62 height 16
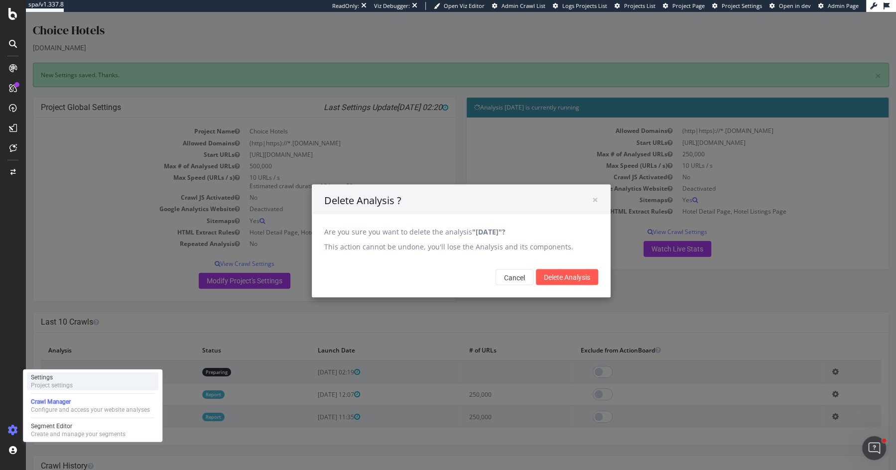
click at [90, 380] on div "Settings Project settings" at bounding box center [92, 381] width 131 height 18
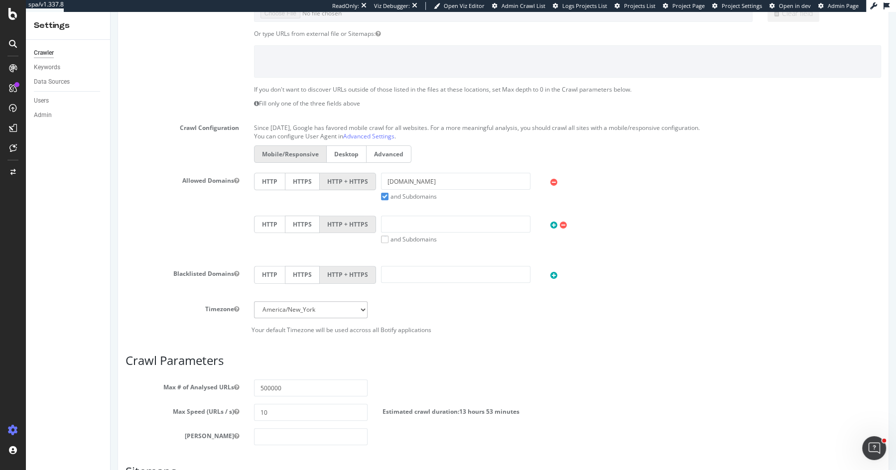
scroll to position [413, 0]
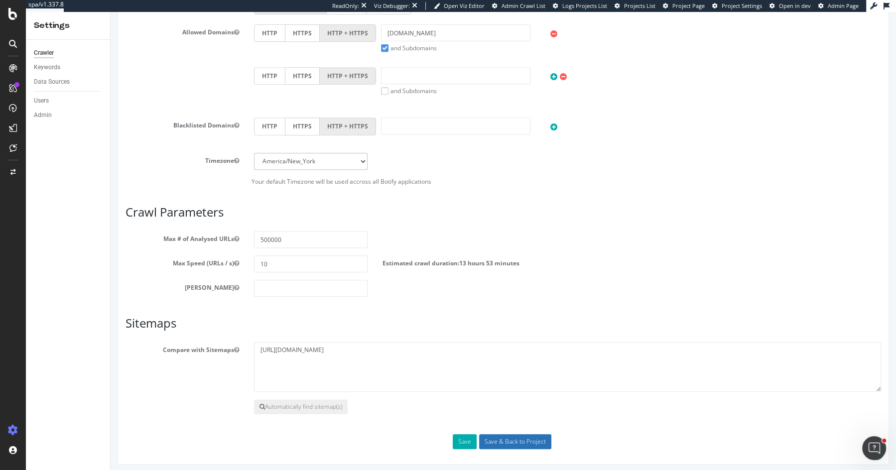
click at [495, 438] on input "Save & Back to Project" at bounding box center [515, 441] width 72 height 15
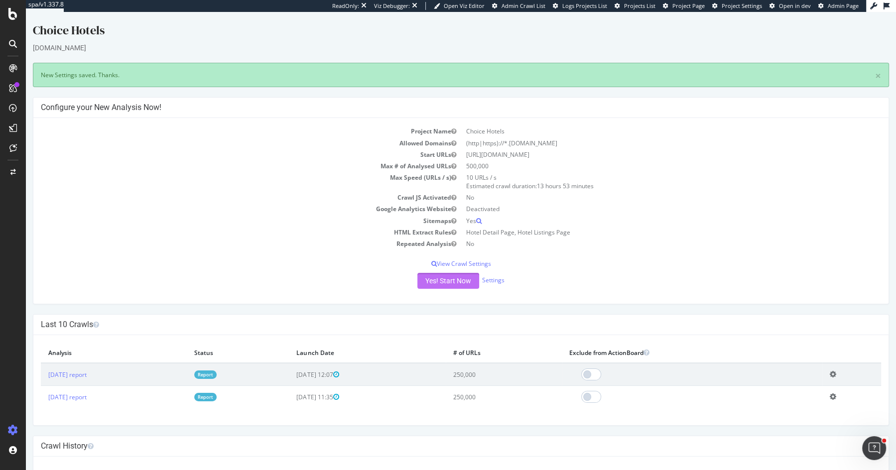
click at [456, 279] on button "Yes! Start Now" at bounding box center [448, 281] width 62 height 16
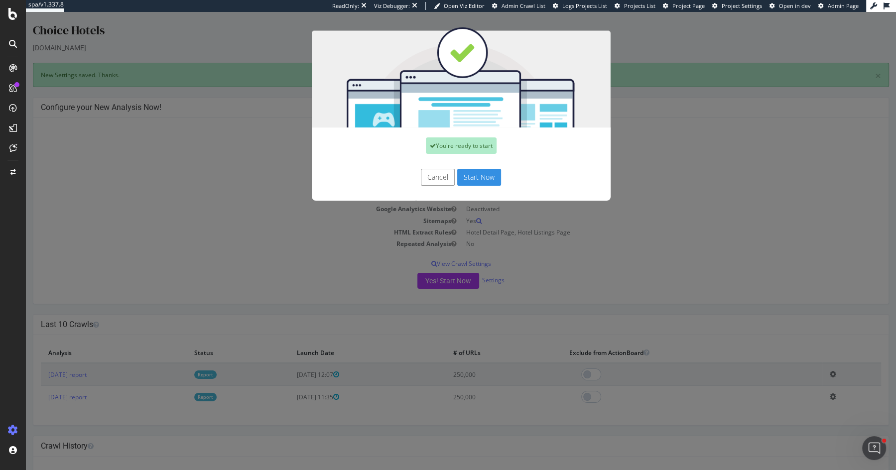
click at [493, 175] on button "Start Now" at bounding box center [479, 177] width 44 height 17
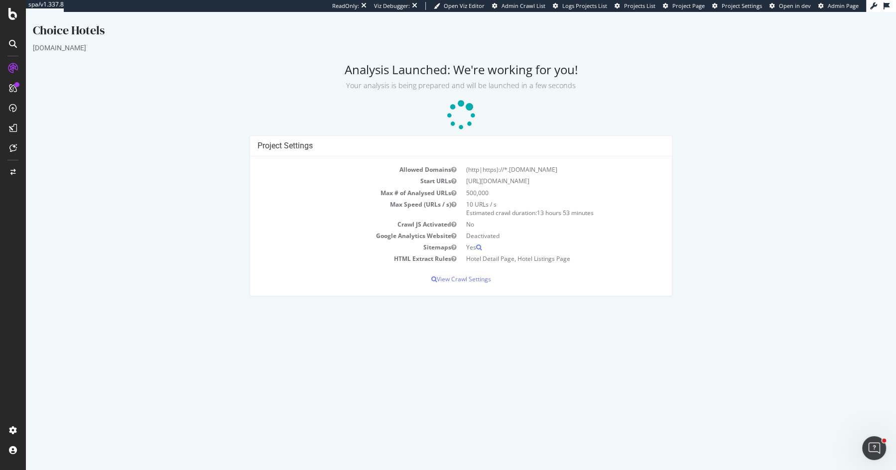
drag, startPoint x: 454, startPoint y: 67, endPoint x: 582, endPoint y: 70, distance: 128.0
click at [582, 70] on h2 "Analysis Launched: We're working for you! Your analysis is being prepared and w…" at bounding box center [461, 77] width 856 height 28
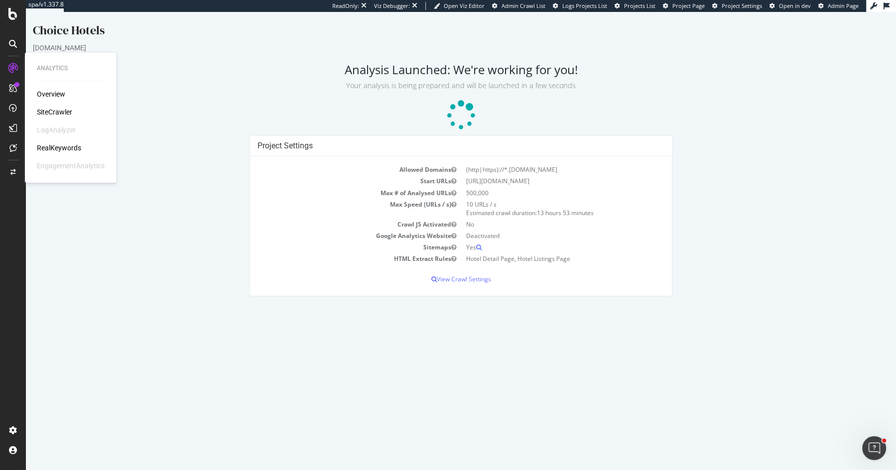
click at [42, 111] on div "SiteCrawler" at bounding box center [54, 112] width 35 height 10
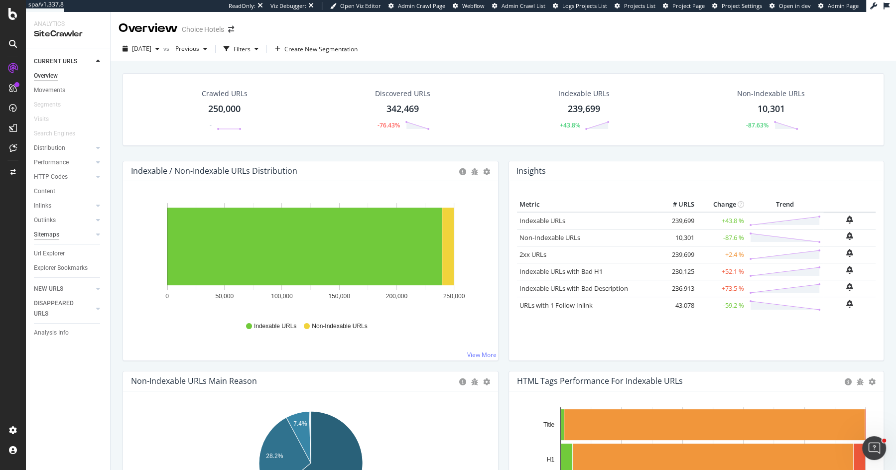
click at [52, 235] on div "Sitemaps" at bounding box center [46, 235] width 25 height 10
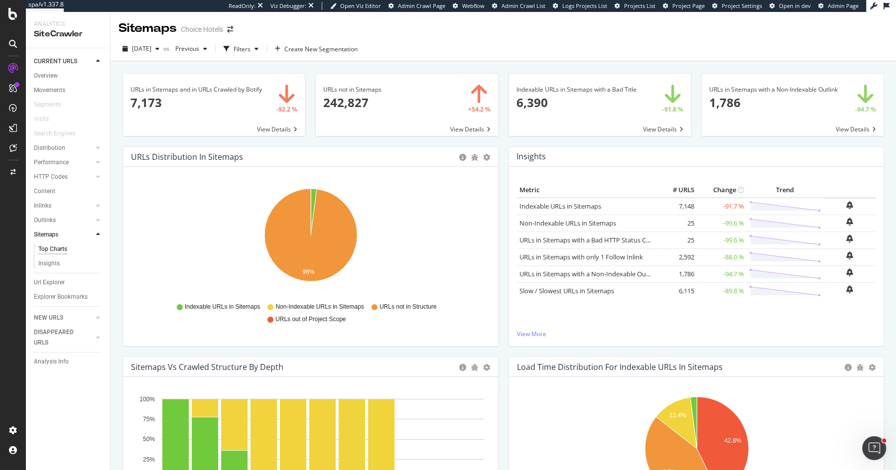
click at [356, 98] on span at bounding box center [407, 105] width 182 height 62
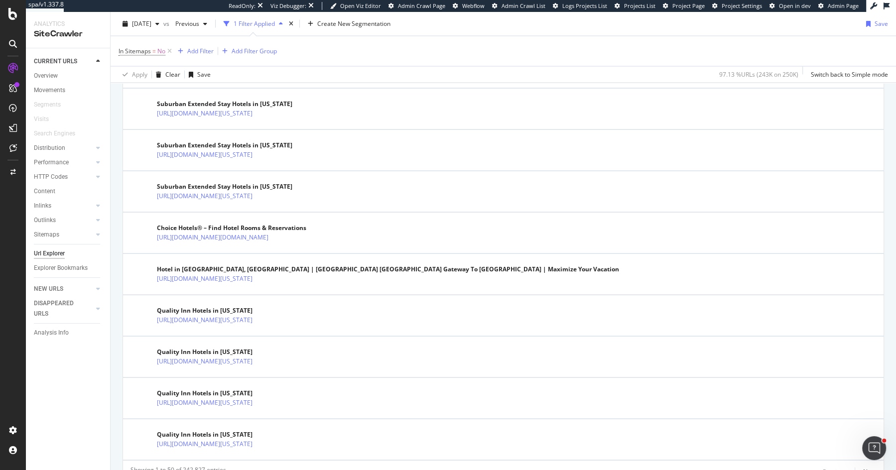
scroll to position [1900, 0]
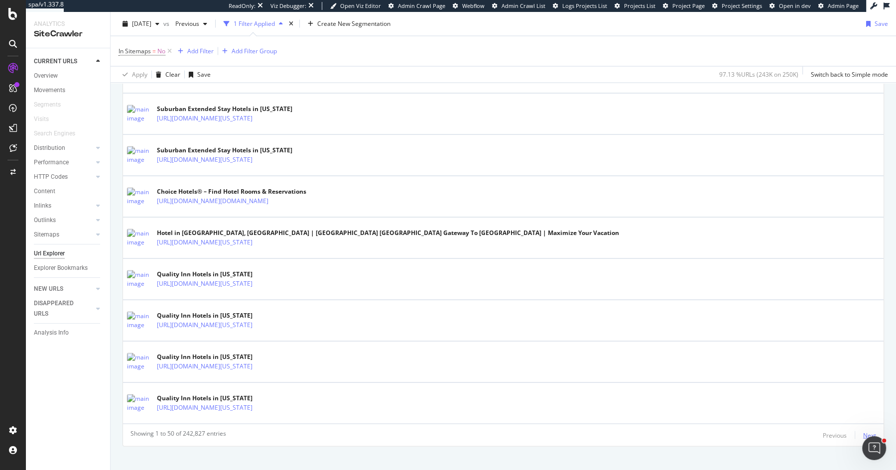
click at [872, 431] on div "Next" at bounding box center [869, 435] width 13 height 8
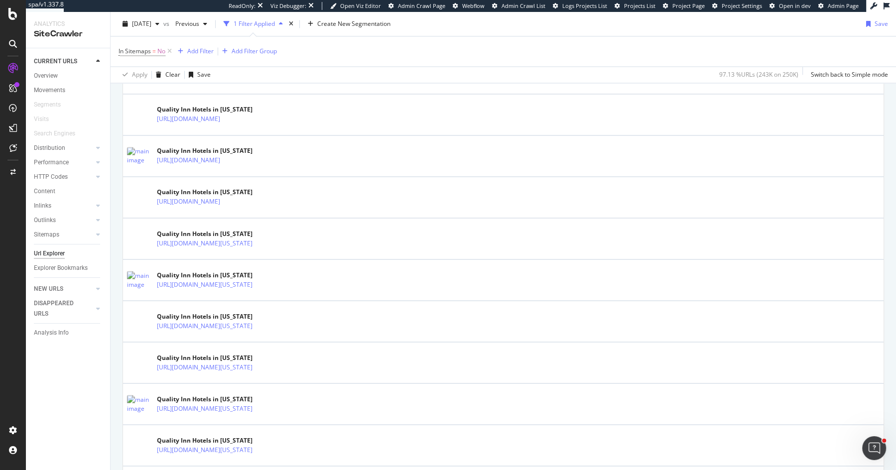
scroll to position [1595, 0]
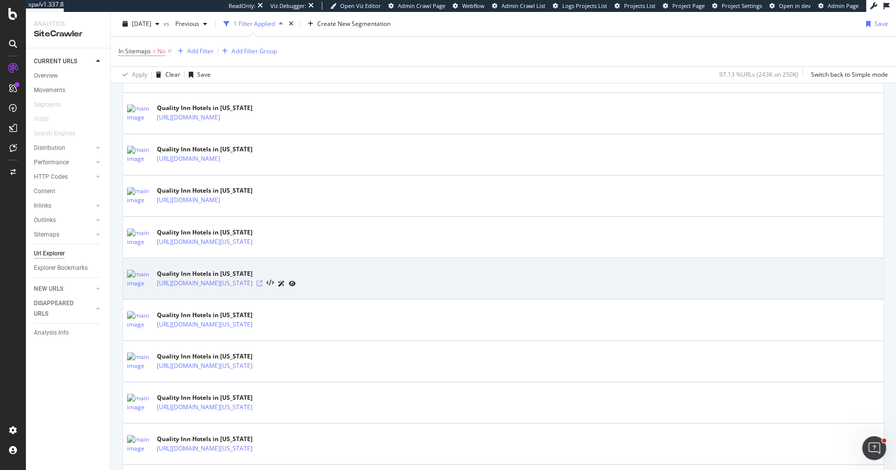
click at [262, 280] on icon at bounding box center [259, 283] width 6 height 6
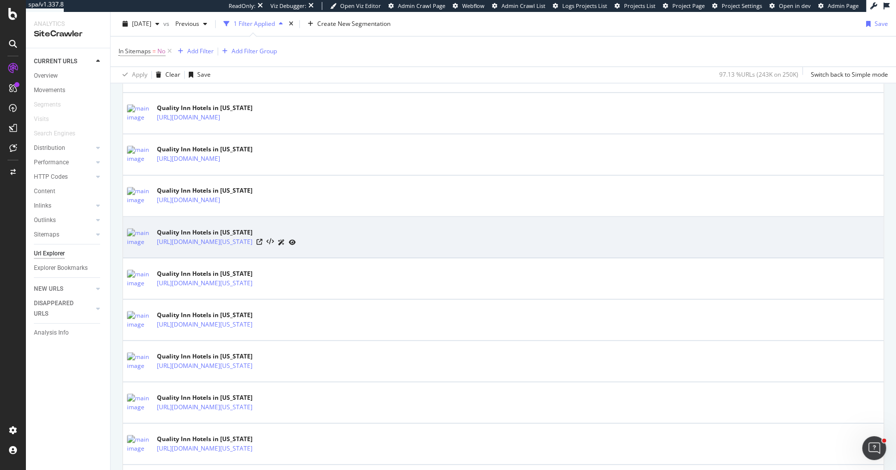
scroll to position [1960, 0]
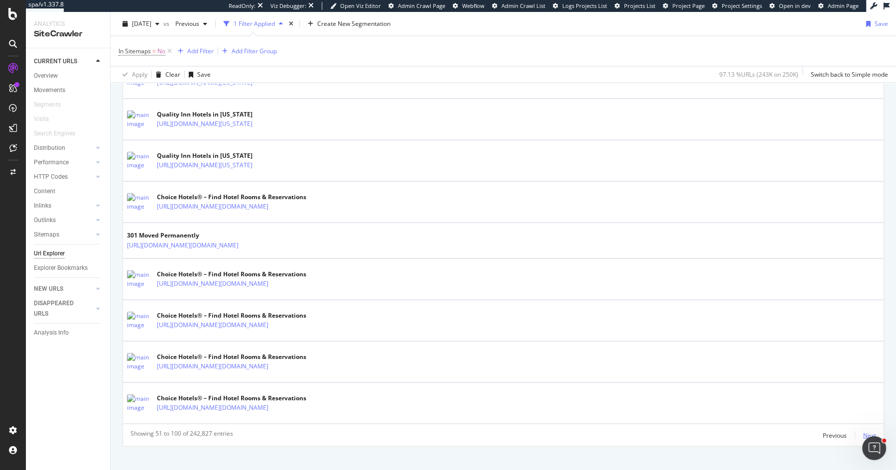
click at [872, 431] on div "Next" at bounding box center [869, 435] width 13 height 8
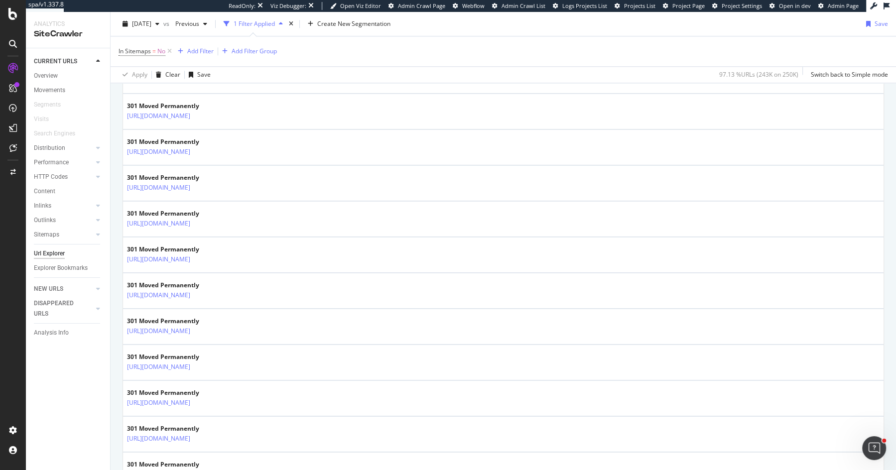
scroll to position [1260, 0]
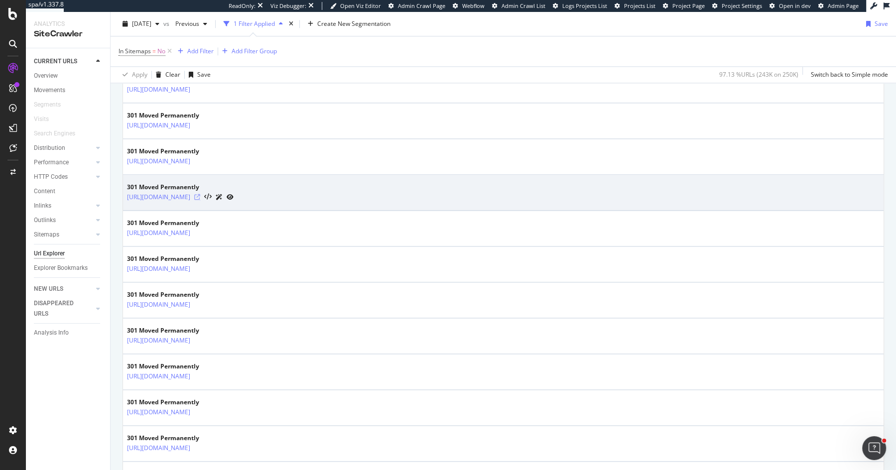
click at [200, 194] on icon at bounding box center [197, 197] width 6 height 6
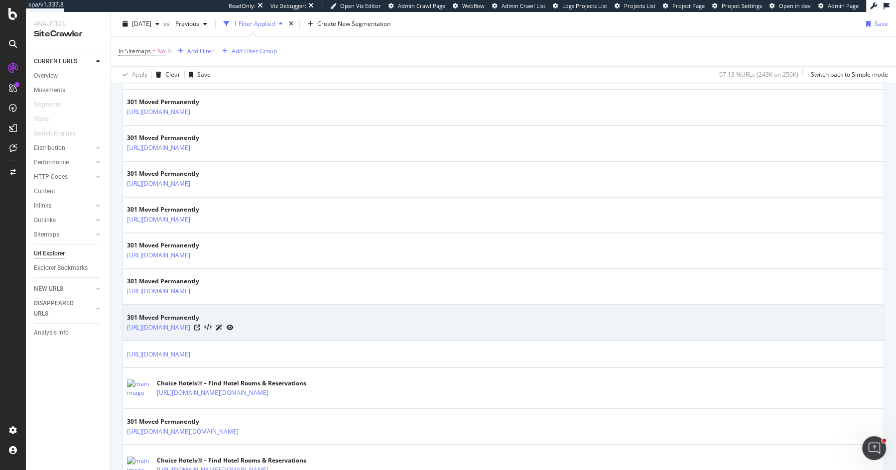
scroll to position [1818, 0]
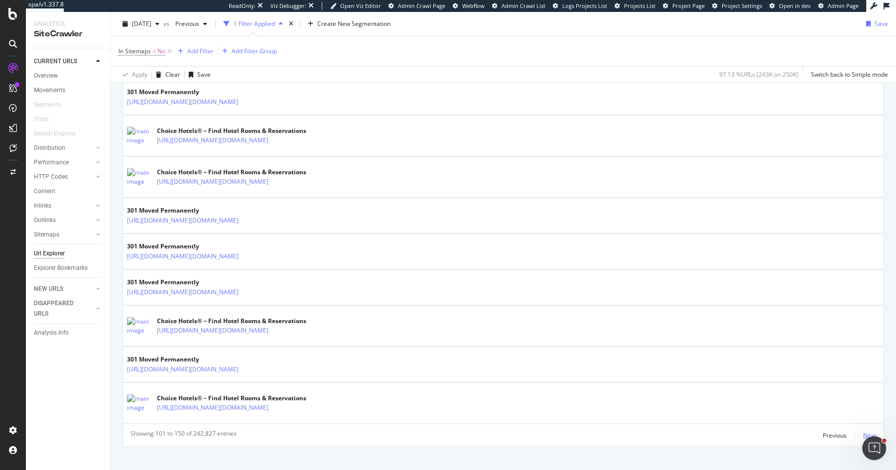
click at [863, 431] on div "Next" at bounding box center [869, 435] width 13 height 8
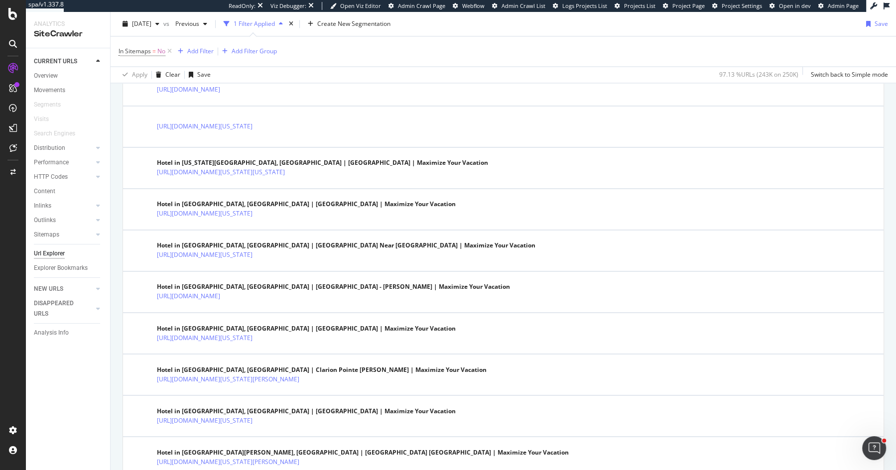
scroll to position [1534, 0]
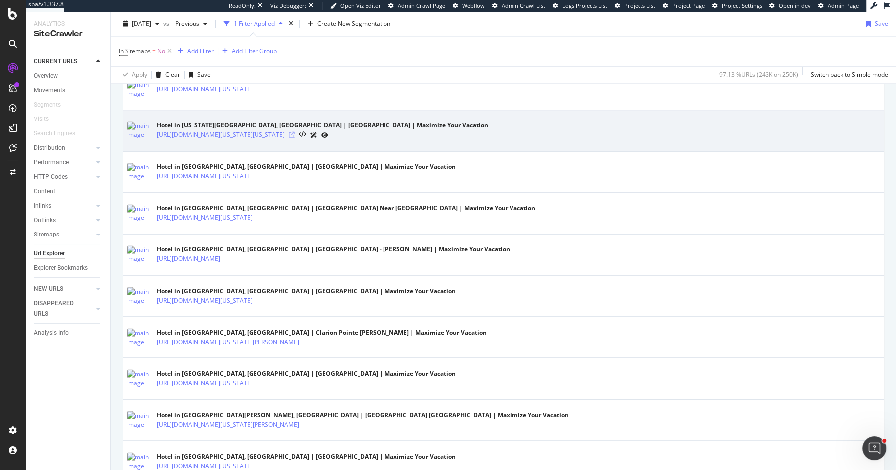
click at [295, 132] on icon at bounding box center [292, 135] width 6 height 6
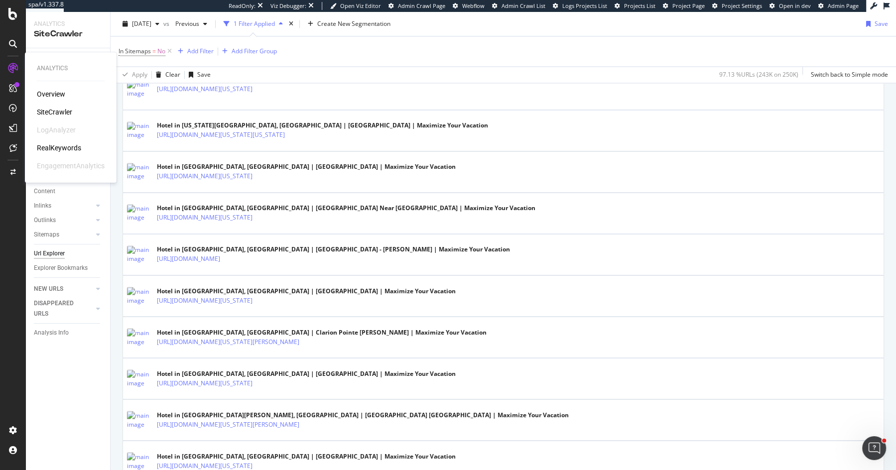
click at [55, 110] on div "SiteCrawler" at bounding box center [54, 112] width 35 height 10
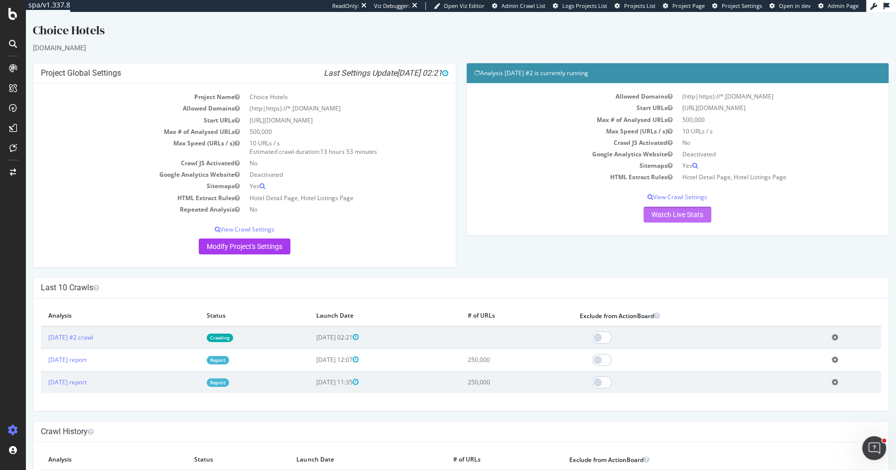
click at [652, 207] on link "Watch Live Stats" at bounding box center [677, 215] width 68 height 16
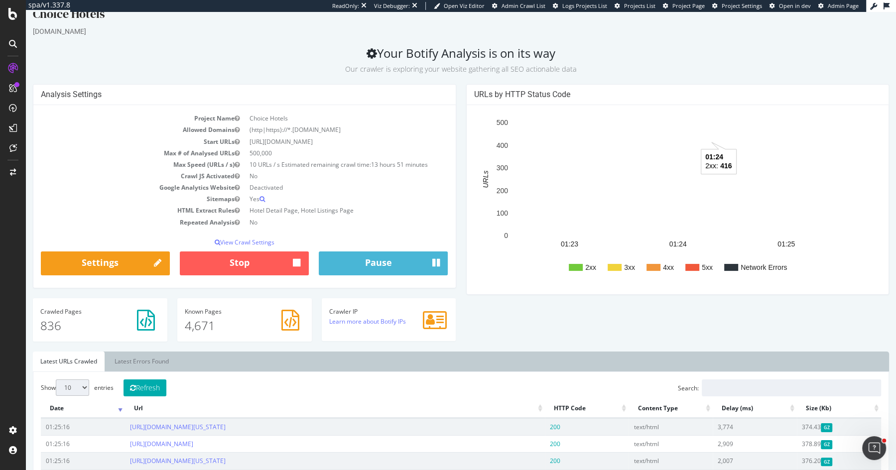
scroll to position [24, 0]
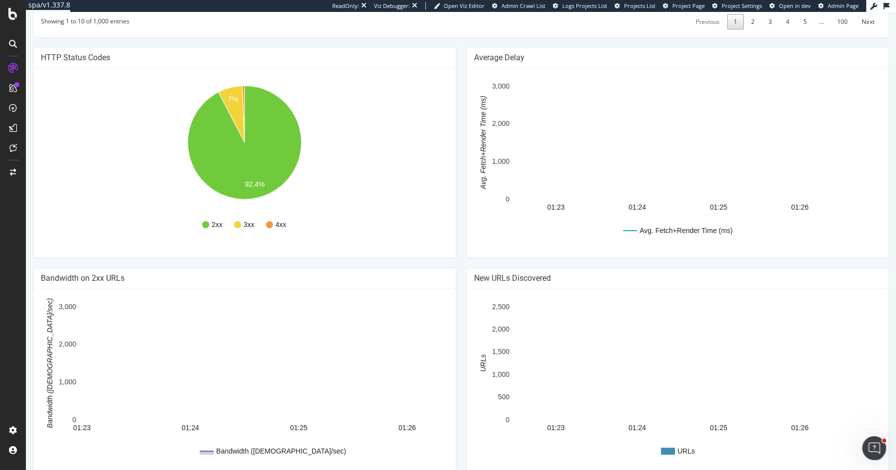
scroll to position [605, 0]
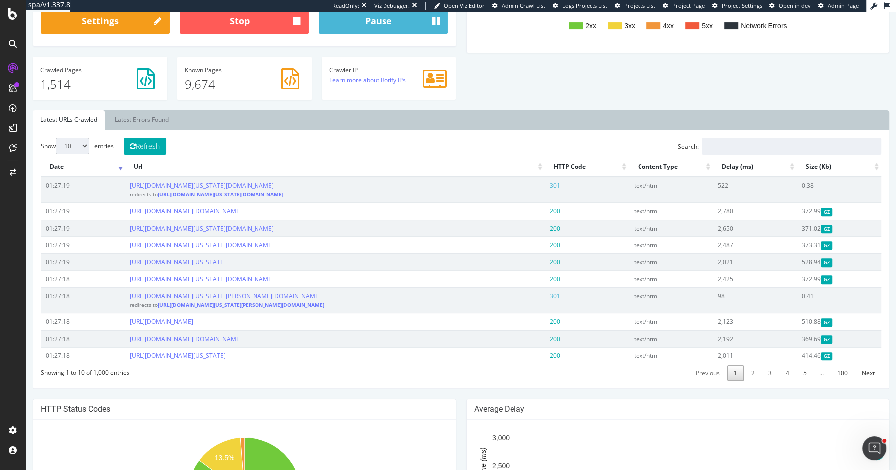
scroll to position [252, 0]
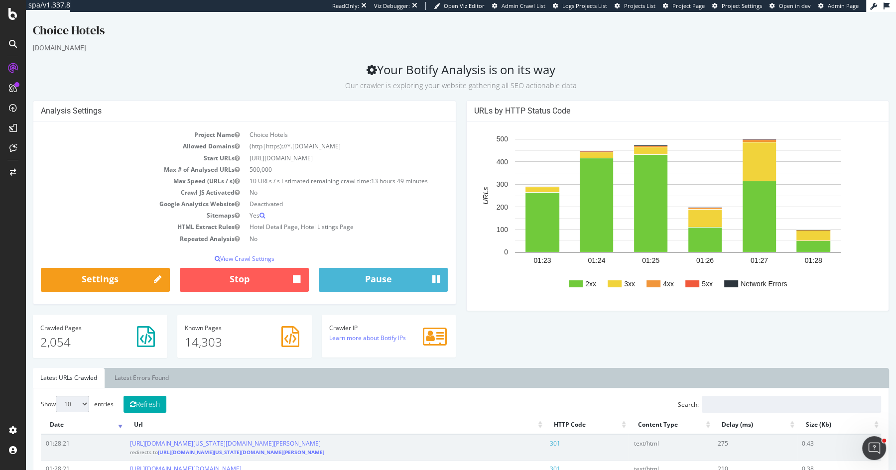
click at [465, 69] on h2 "Your Botify Analysis is on its way Our crawler is exploring your website gather…" at bounding box center [461, 77] width 856 height 28
click at [459, 102] on div "Analysis Settings Project Name Choice Hotels Allowed Domains (http|https)://*.c…" at bounding box center [244, 208] width 433 height 214
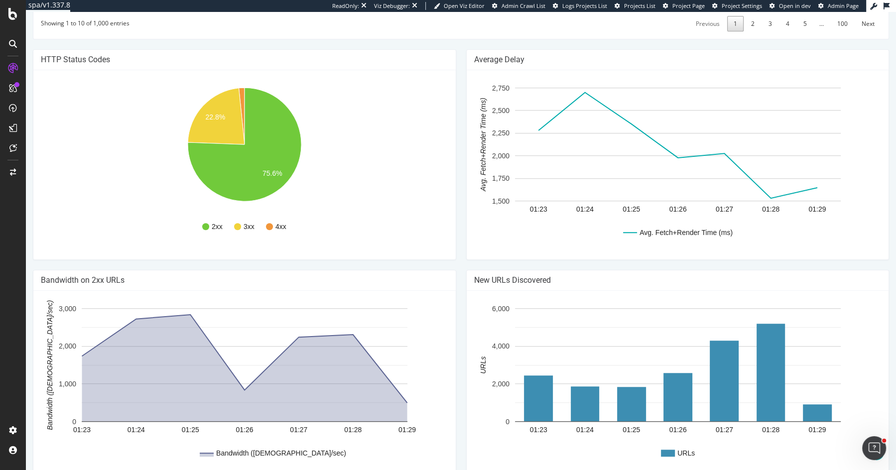
scroll to position [665, 0]
